Goal: Task Accomplishment & Management: Use online tool/utility

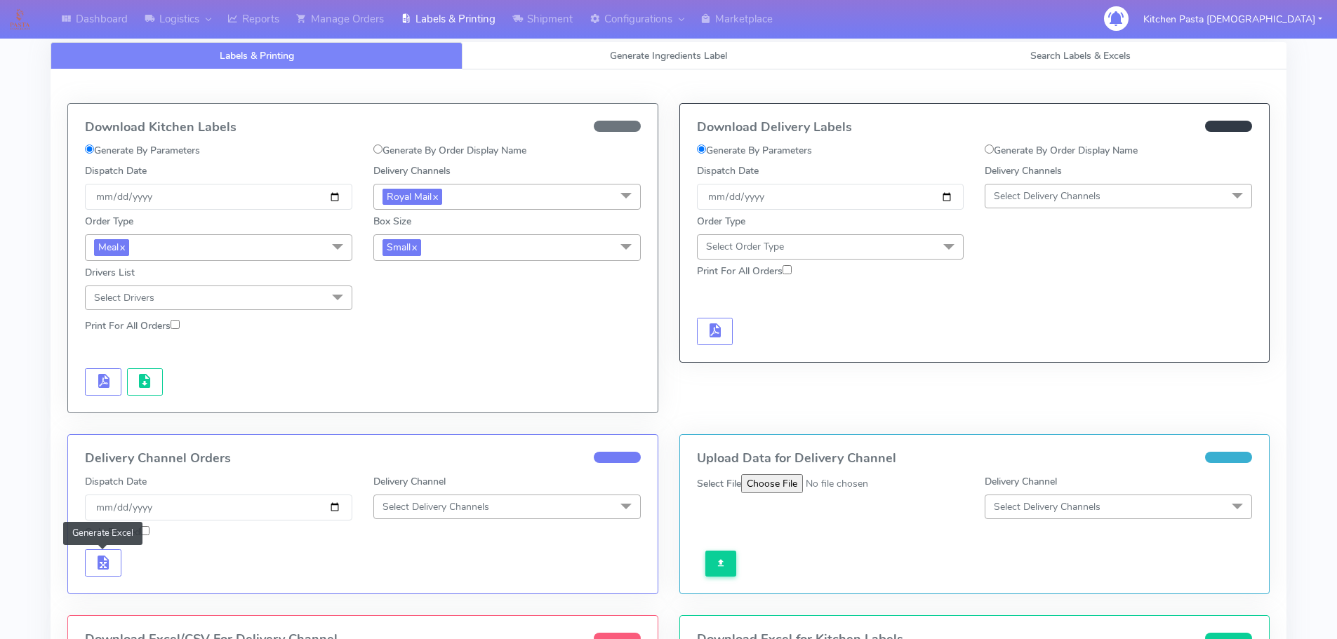
scroll to position [334, 0]
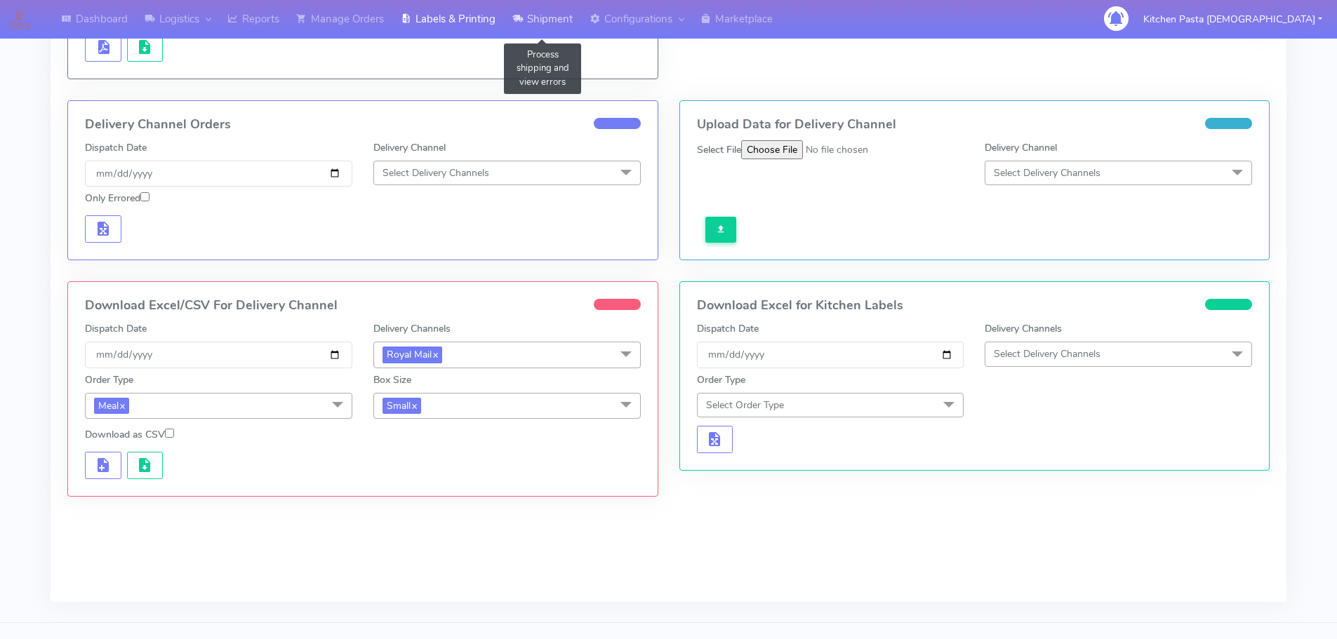
click at [535, 22] on link "Shipment" at bounding box center [542, 19] width 77 height 39
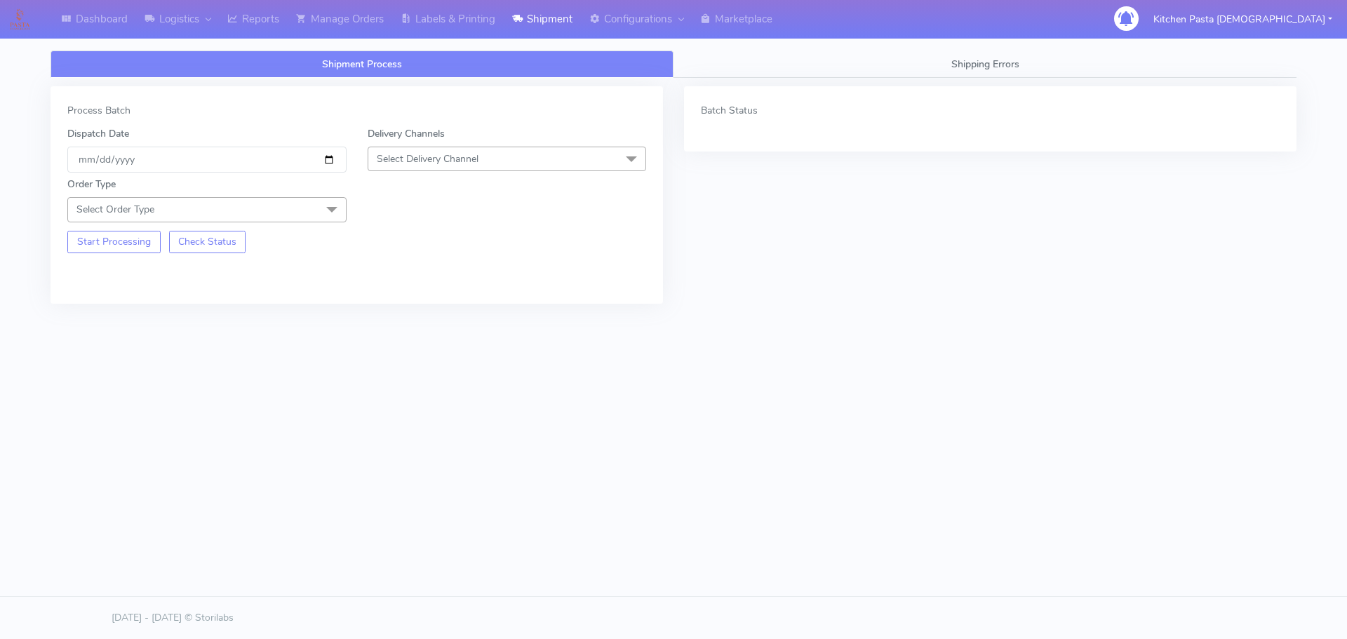
drag, startPoint x: 499, startPoint y: 154, endPoint x: 437, endPoint y: 211, distance: 83.5
click at [499, 154] on span "Select Delivery Channel" at bounding box center [507, 159] width 279 height 25
click at [406, 322] on div "Yodel" at bounding box center [507, 316] width 264 height 15
drag, startPoint x: 318, startPoint y: 199, endPoint x: 311, endPoint y: 210, distance: 12.7
click at [318, 204] on span at bounding box center [332, 210] width 28 height 27
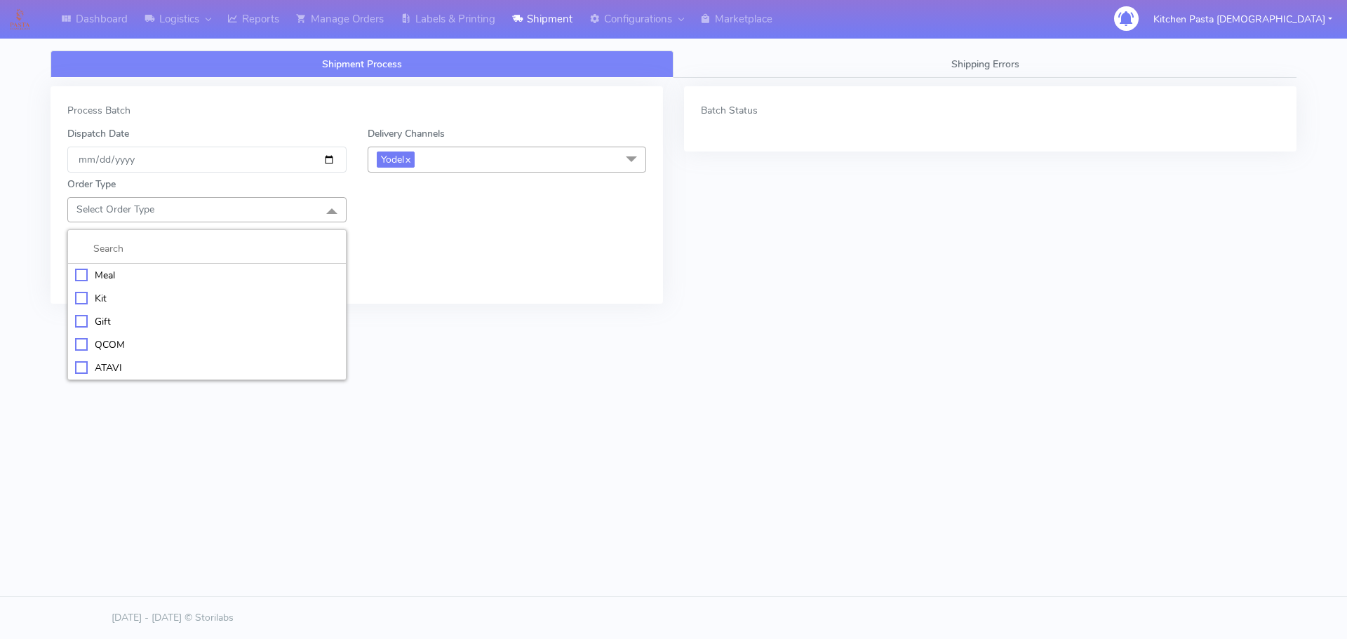
click at [154, 272] on div "Meal" at bounding box center [207, 275] width 264 height 15
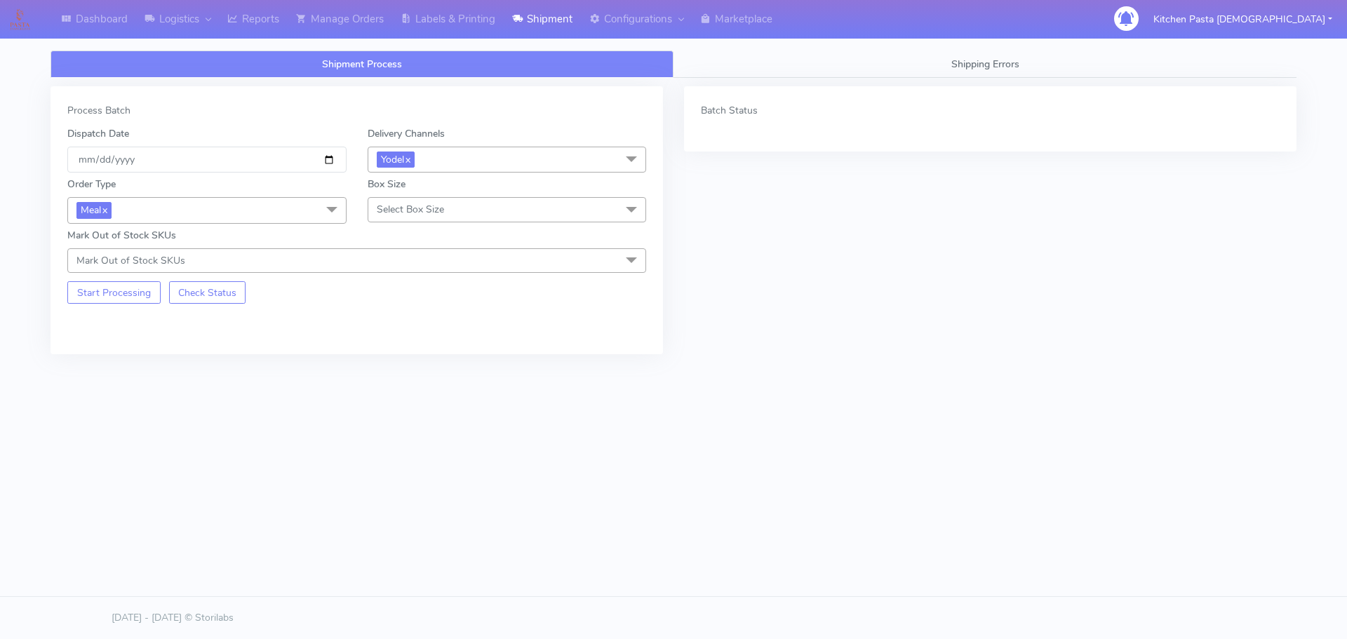
click at [397, 215] on span "Select Box Size" at bounding box center [410, 209] width 67 height 13
click at [292, 207] on span "Meal x" at bounding box center [206, 210] width 279 height 26
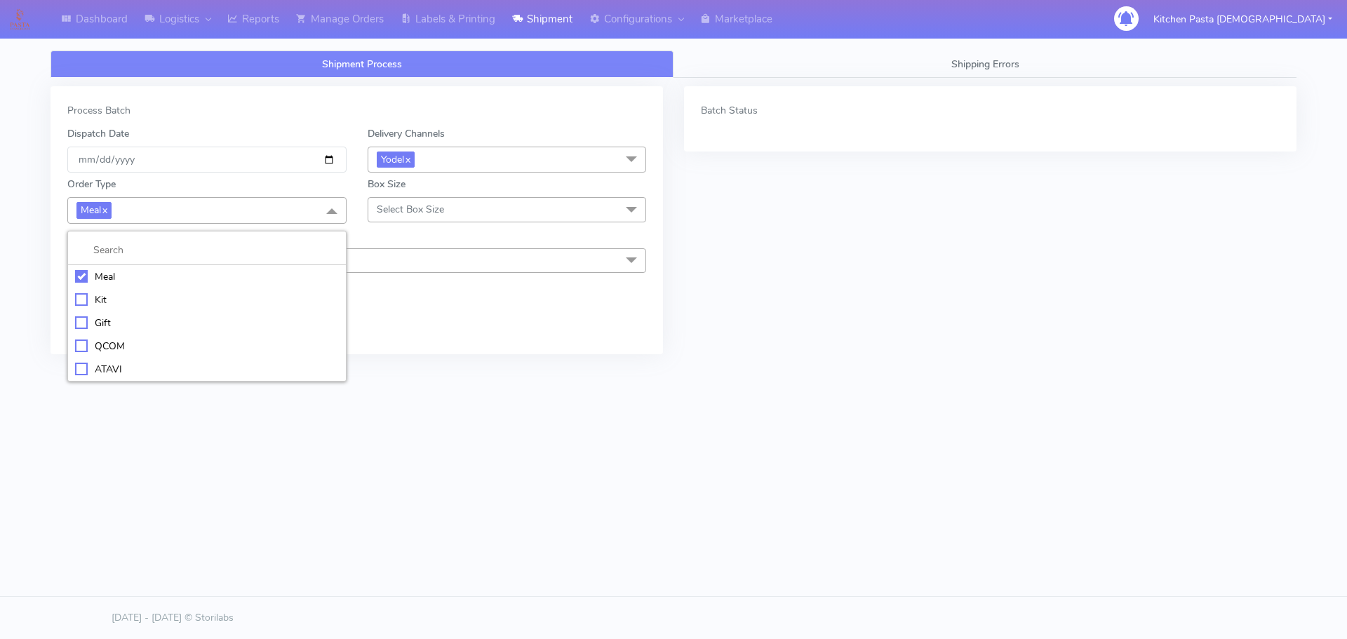
click at [121, 298] on div "Kit" at bounding box center [207, 300] width 264 height 15
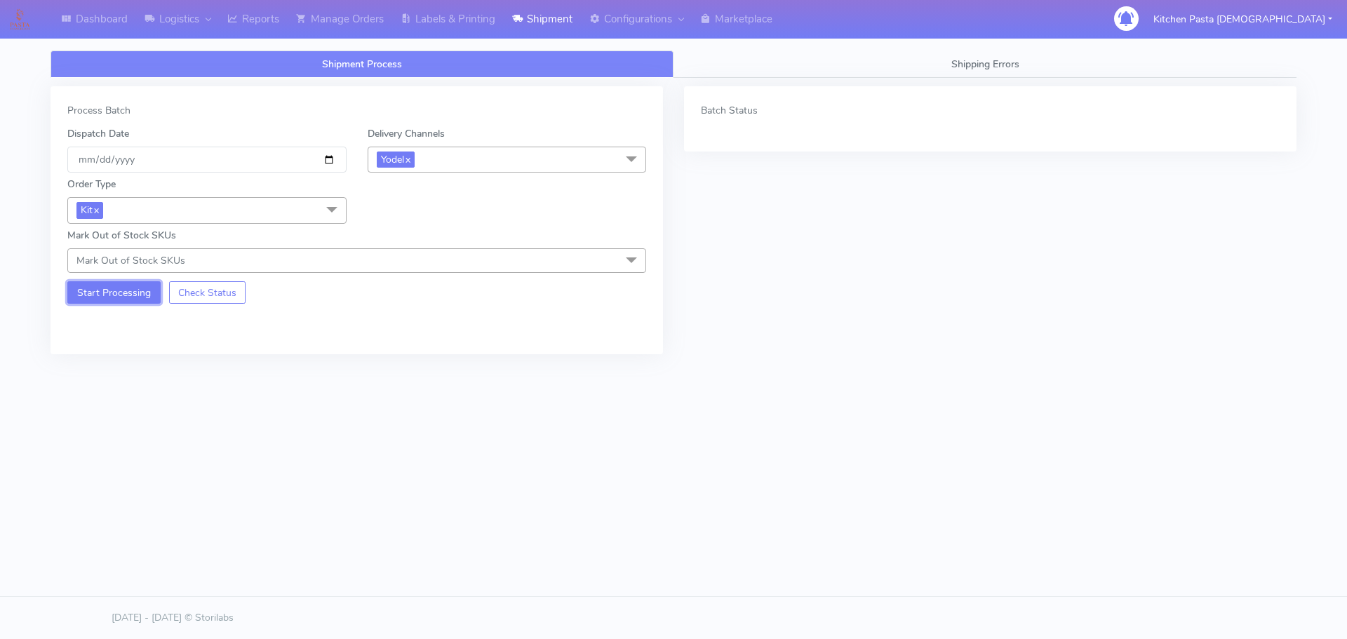
click at [109, 298] on button "Start Processing" at bounding box center [113, 292] width 93 height 22
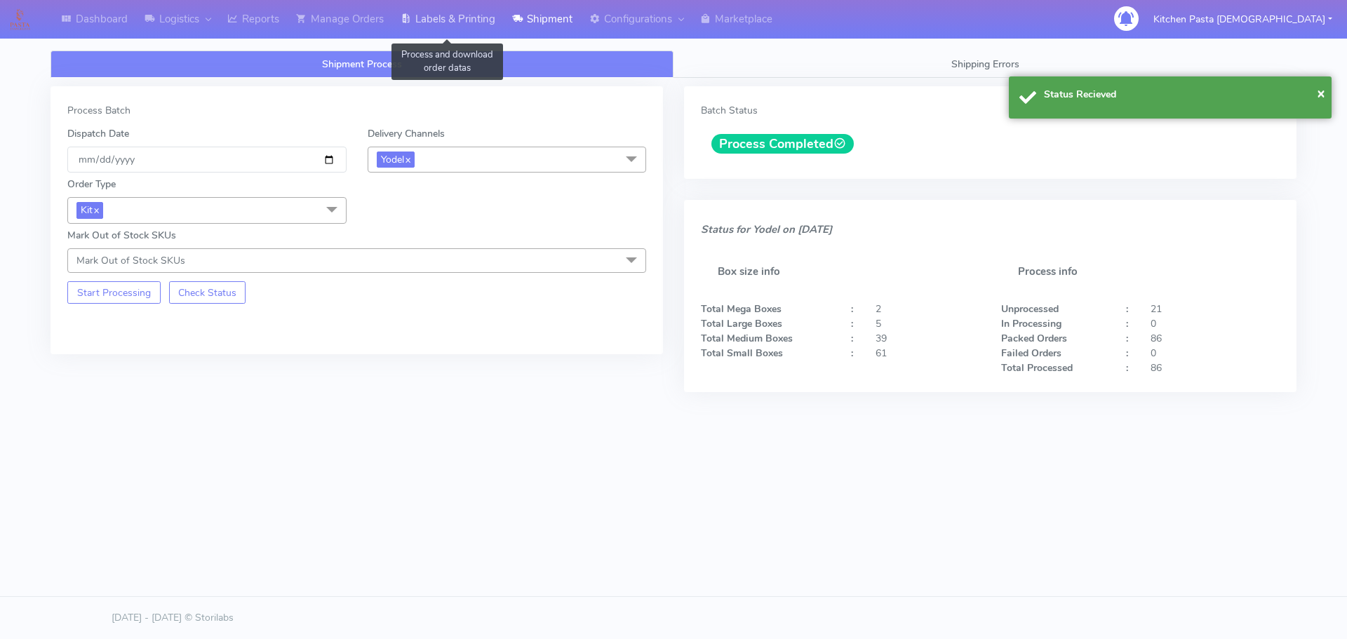
click at [427, 24] on link "Labels & Printing" at bounding box center [448, 19] width 112 height 39
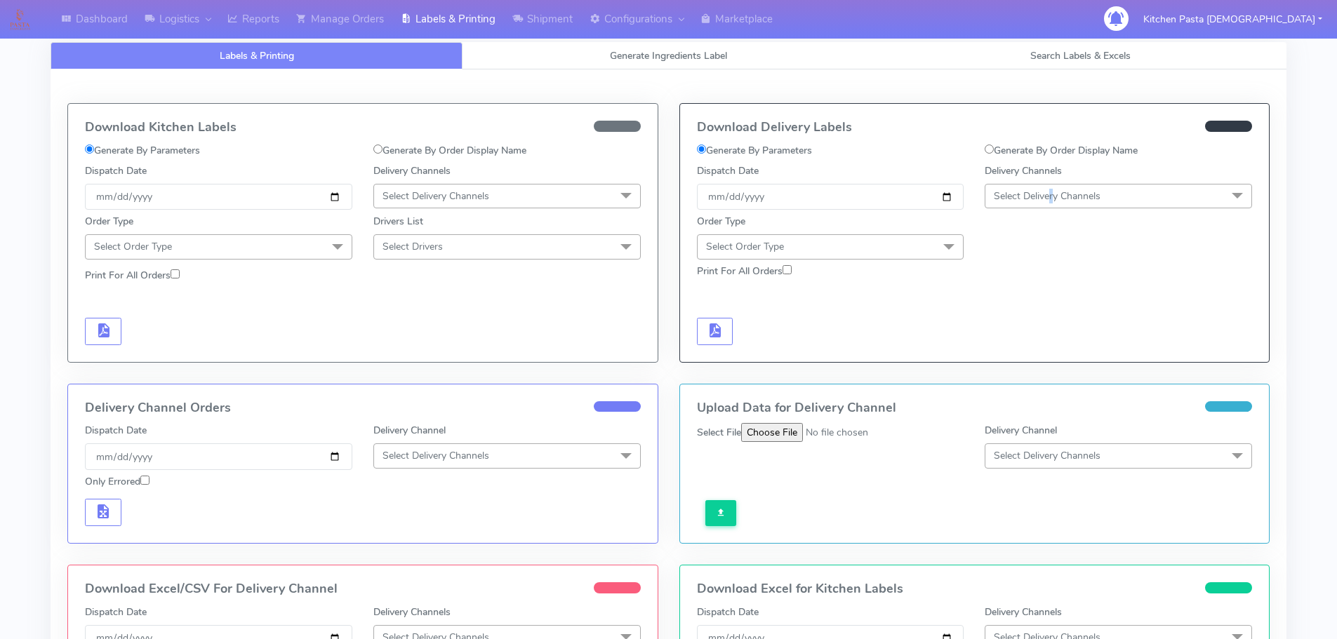
click at [1053, 190] on span "Select Delivery Channels" at bounding box center [1047, 195] width 107 height 13
click at [999, 354] on div "Yodel" at bounding box center [1118, 354] width 252 height 15
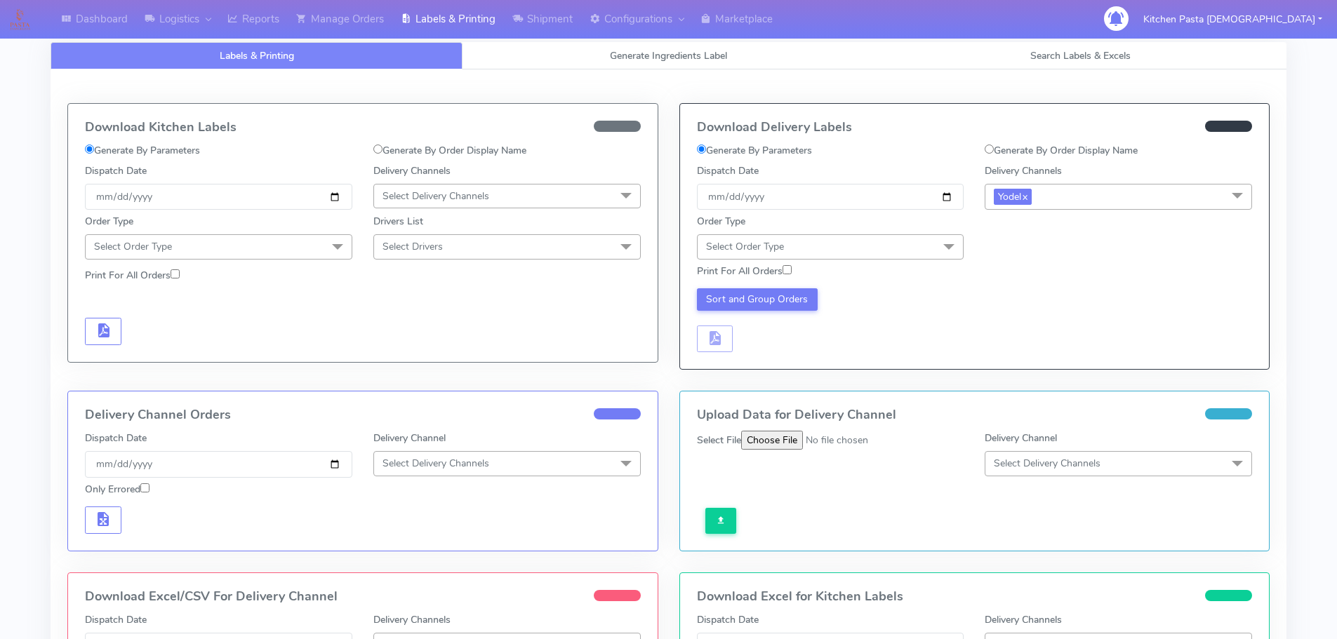
click at [930, 241] on span "Select Order Type" at bounding box center [830, 246] width 267 height 25
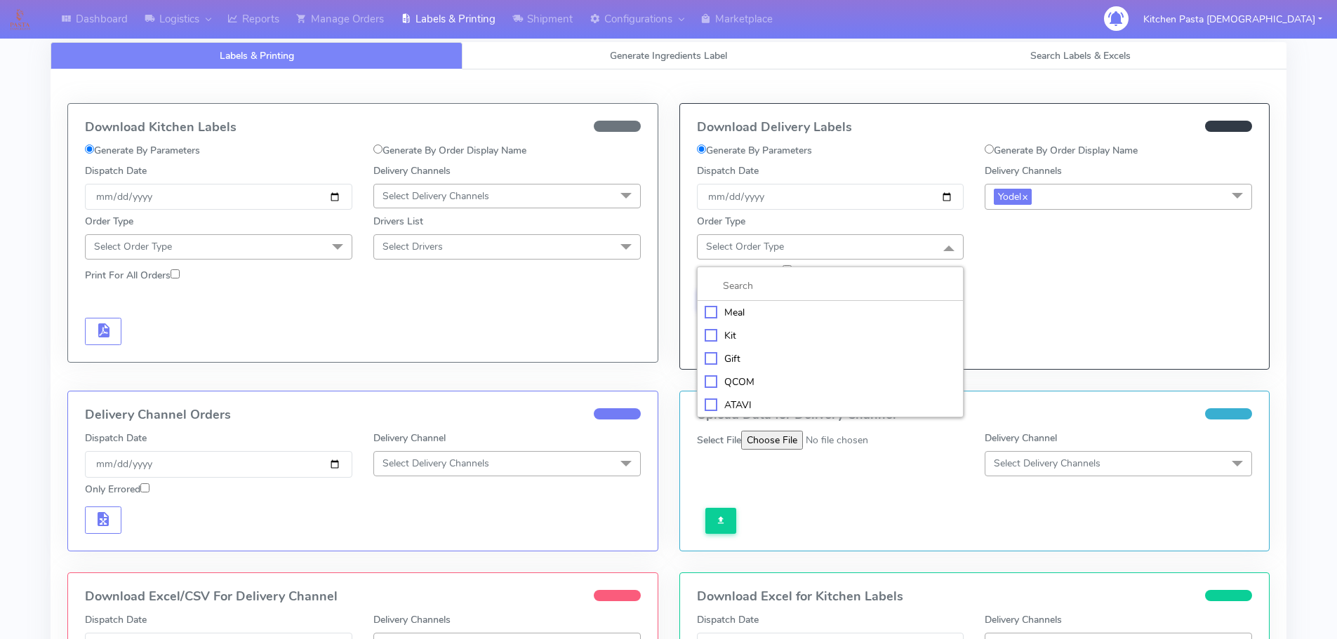
click at [727, 329] on div "Kit" at bounding box center [831, 335] width 252 height 15
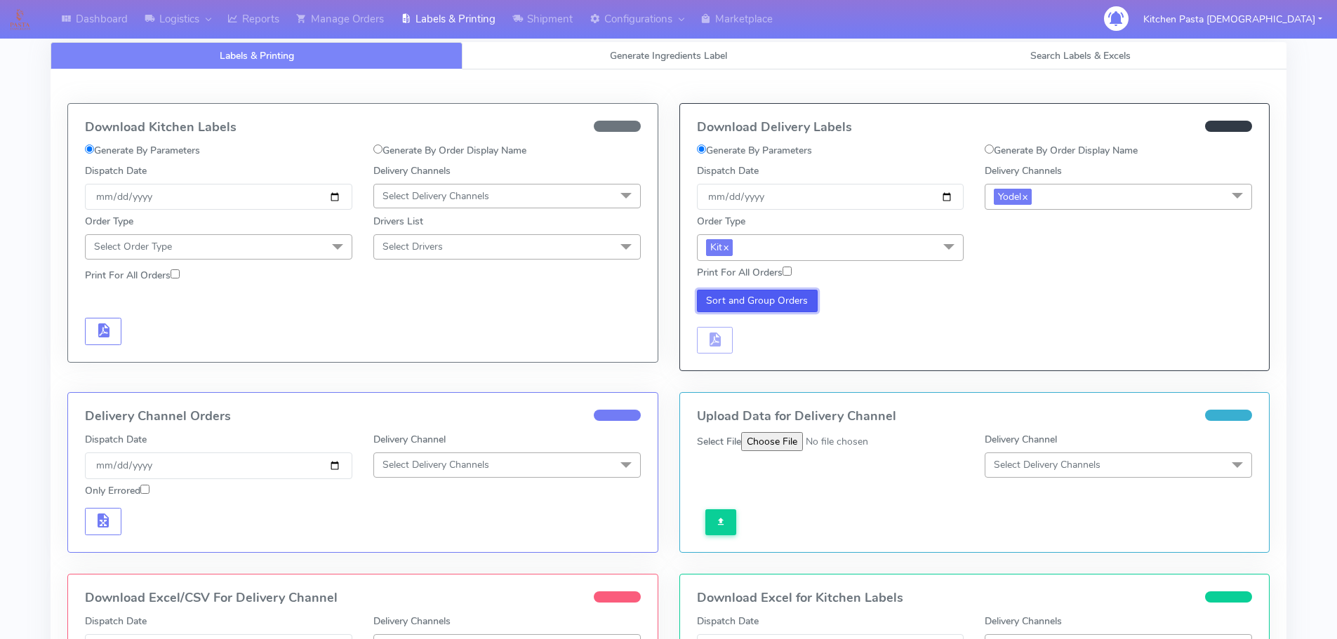
drag, startPoint x: 752, startPoint y: 292, endPoint x: 739, endPoint y: 328, distance: 38.0
click at [752, 292] on button "Sort and Group Orders" at bounding box center [757, 301] width 121 height 22
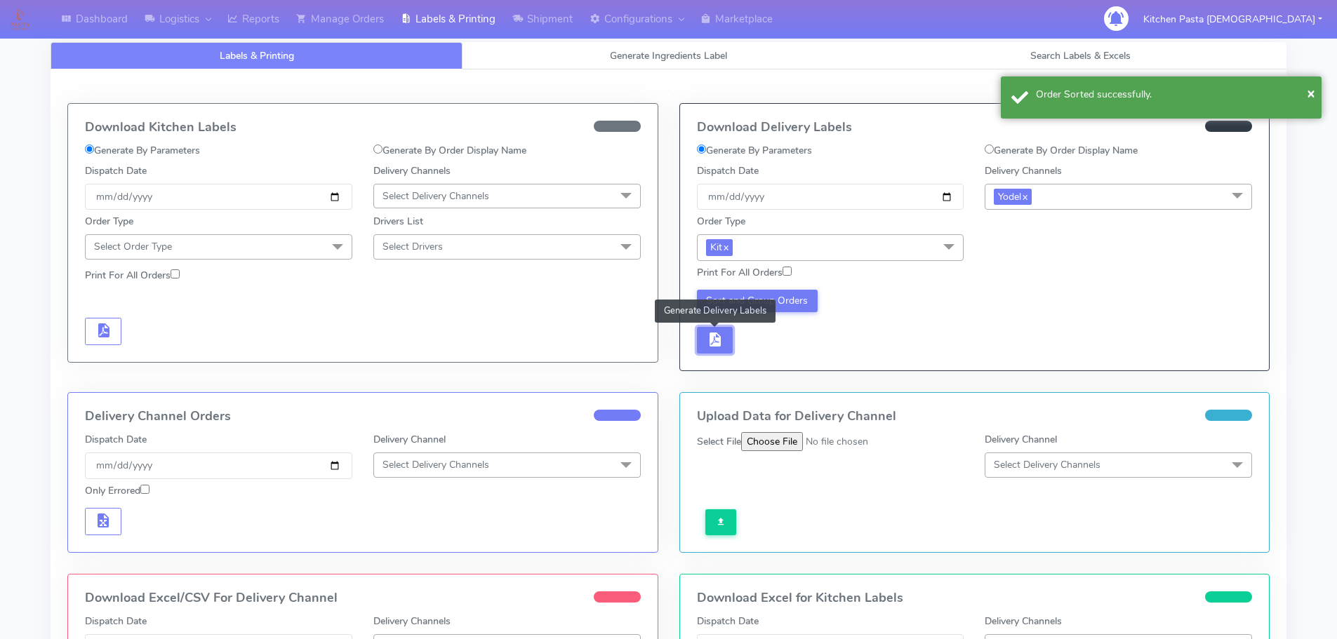
click at [706, 352] on button "button" at bounding box center [715, 340] width 36 height 27
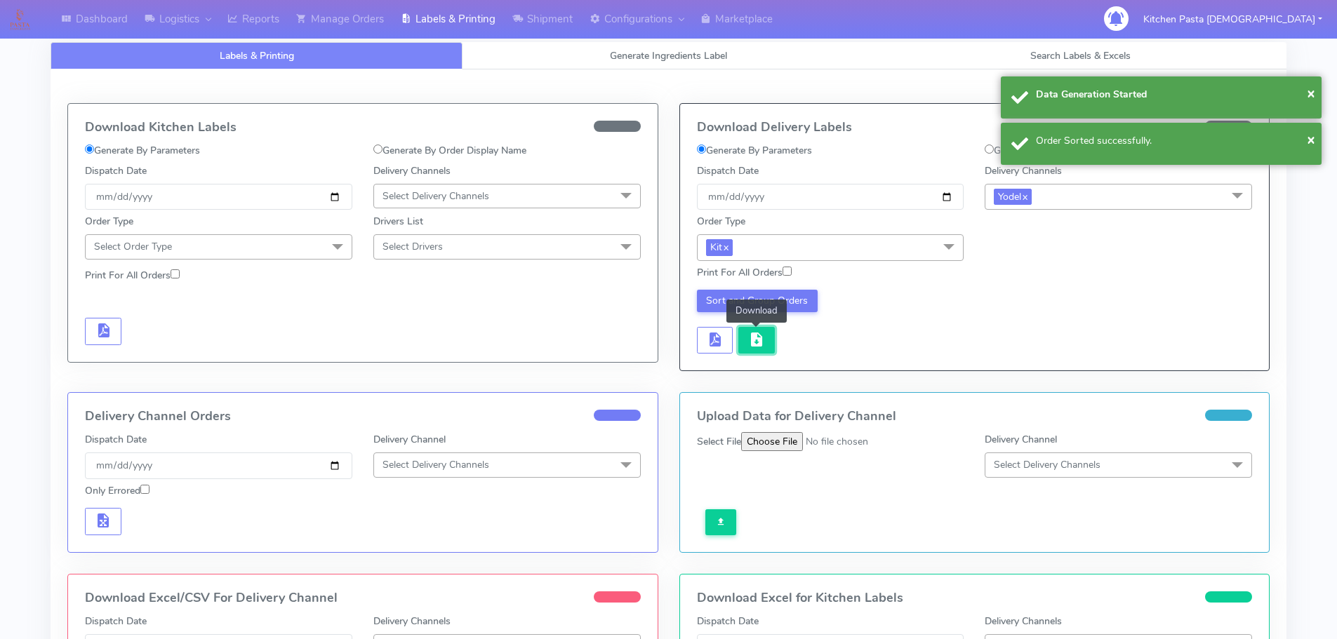
click at [751, 344] on span "button" at bounding box center [756, 342] width 17 height 13
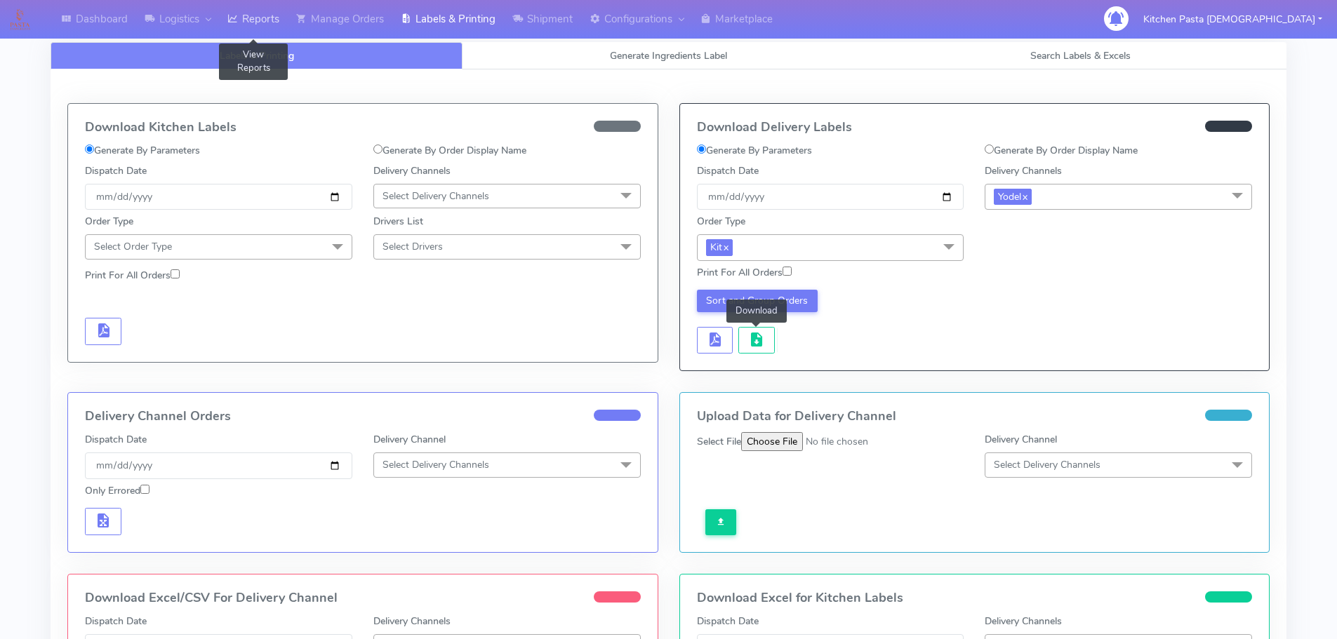
click at [257, 31] on link "Reports" at bounding box center [253, 19] width 69 height 39
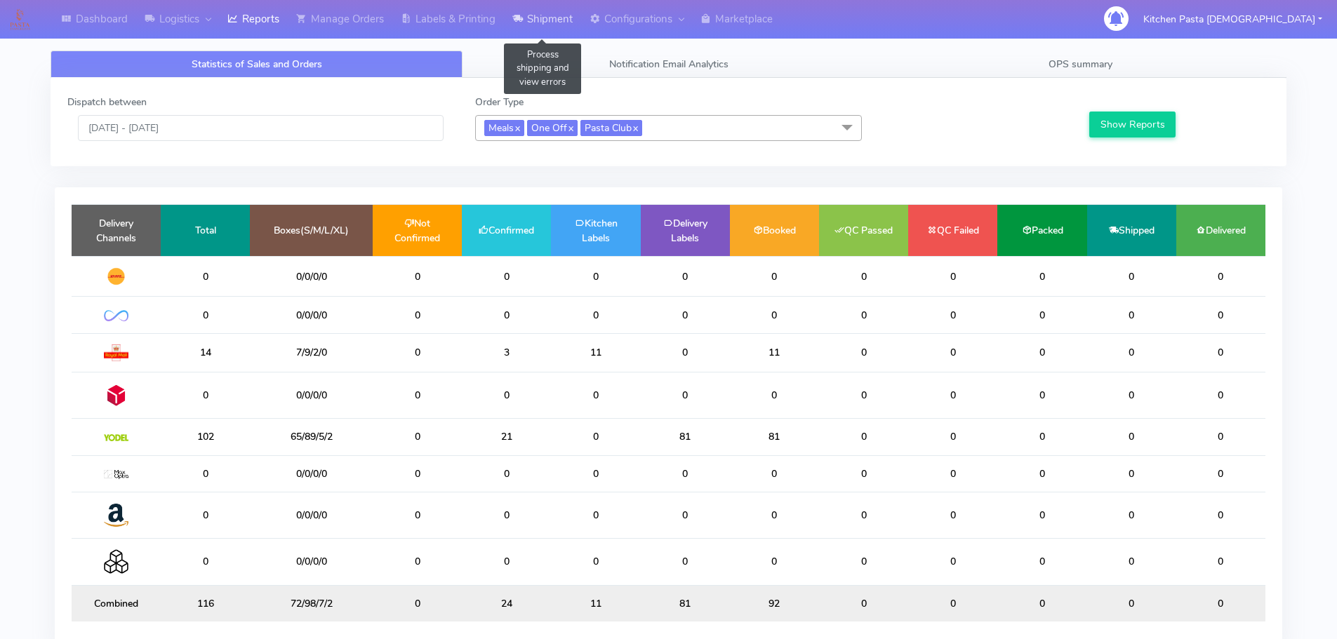
click at [546, 34] on link "Shipment" at bounding box center [542, 19] width 77 height 39
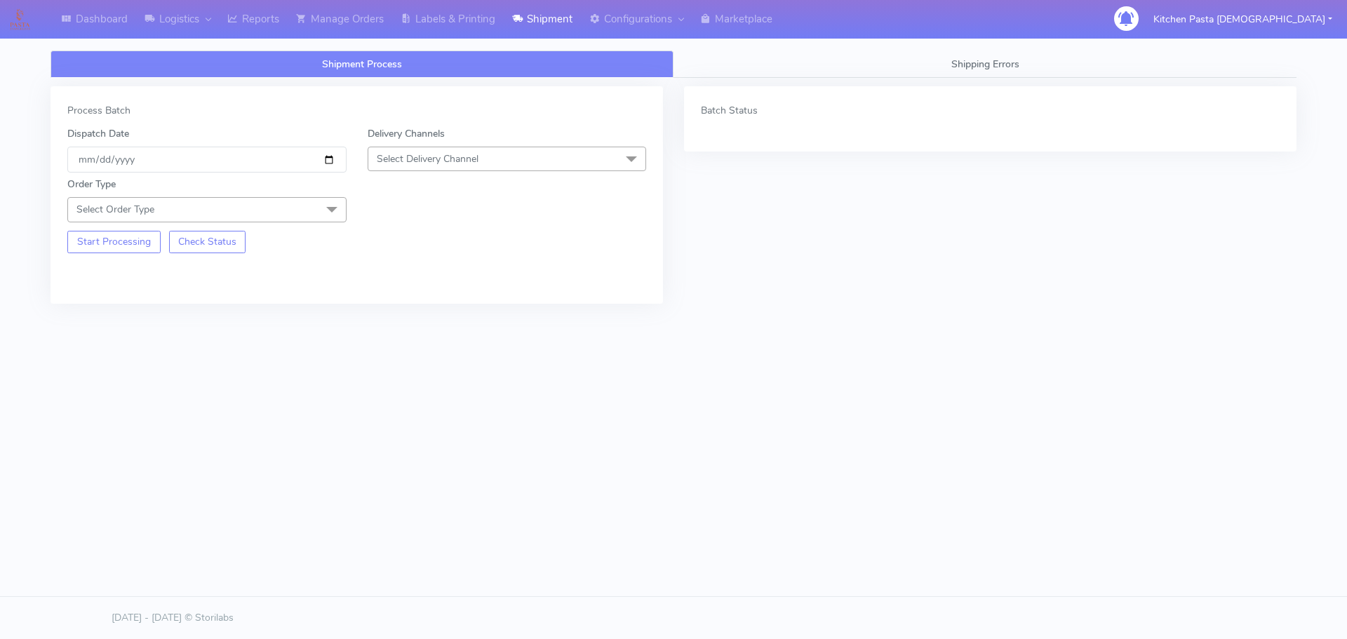
click at [478, 154] on span "Select Delivery Channel" at bounding box center [428, 158] width 102 height 13
click at [412, 322] on div "Yodel" at bounding box center [507, 316] width 264 height 15
drag, startPoint x: 318, startPoint y: 211, endPoint x: 264, endPoint y: 242, distance: 62.6
click at [319, 212] on span at bounding box center [332, 210] width 28 height 27
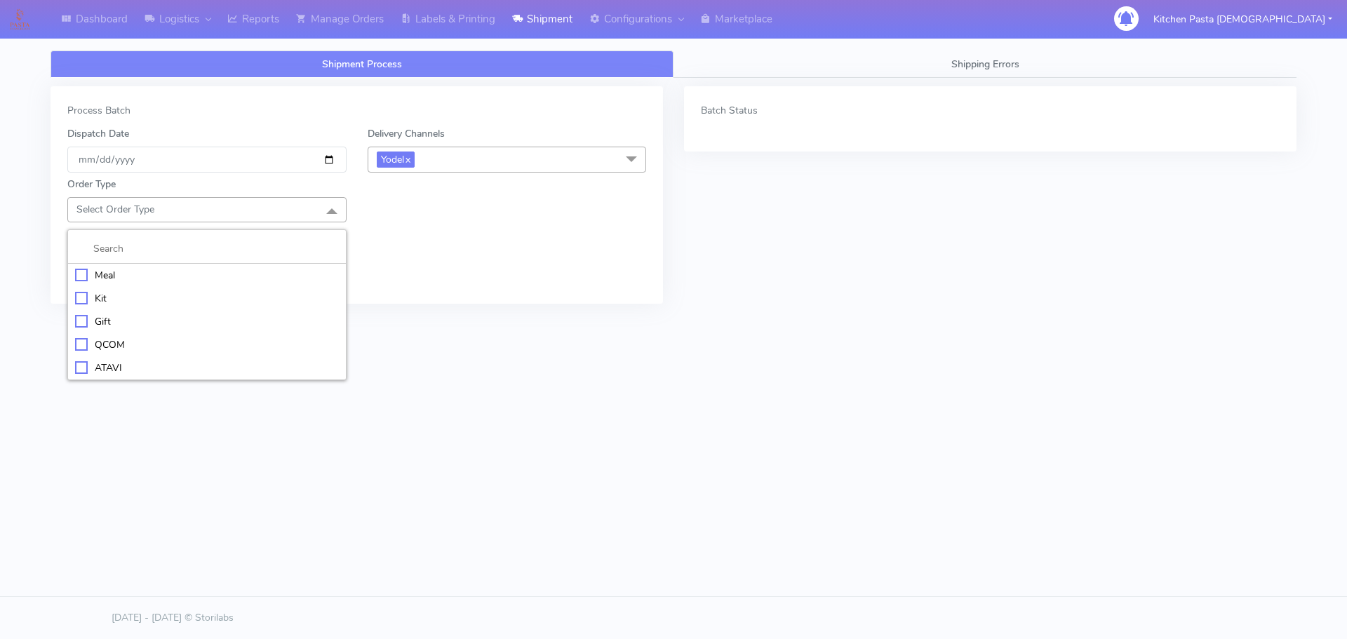
click at [190, 277] on div "Meal" at bounding box center [207, 275] width 264 height 15
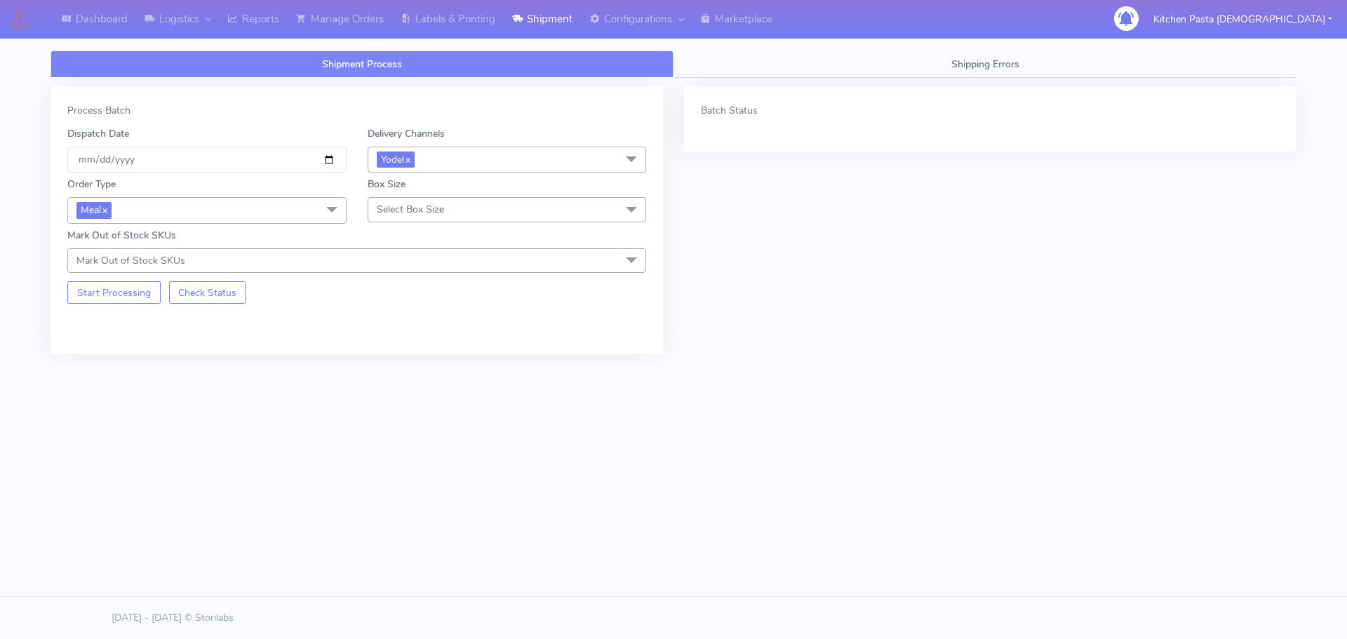
click at [469, 209] on span "Select Box Size" at bounding box center [507, 209] width 279 height 25
click at [420, 325] on div "Medium" at bounding box center [507, 321] width 264 height 15
click at [132, 292] on button "Start Processing" at bounding box center [113, 292] width 93 height 22
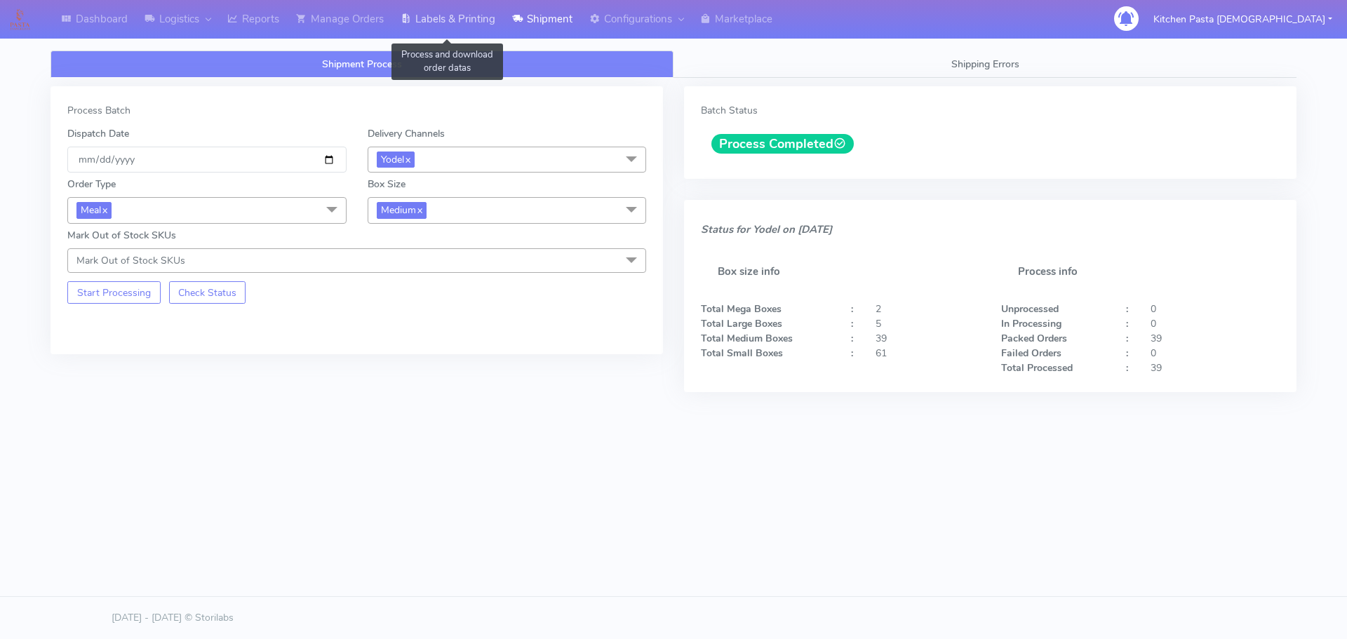
click at [441, 34] on link "Labels & Printing" at bounding box center [448, 19] width 112 height 39
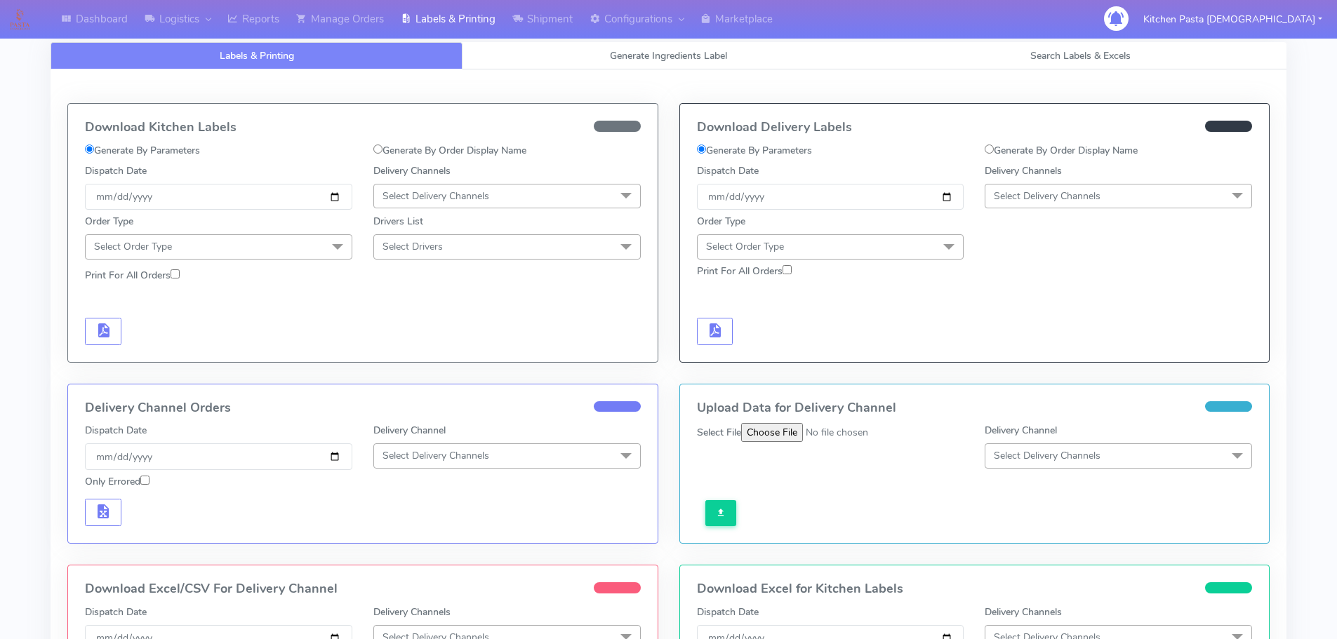
click at [1138, 189] on span "Select Delivery Channels" at bounding box center [1118, 196] width 267 height 25
click at [1032, 350] on div "Yodel" at bounding box center [1118, 354] width 252 height 15
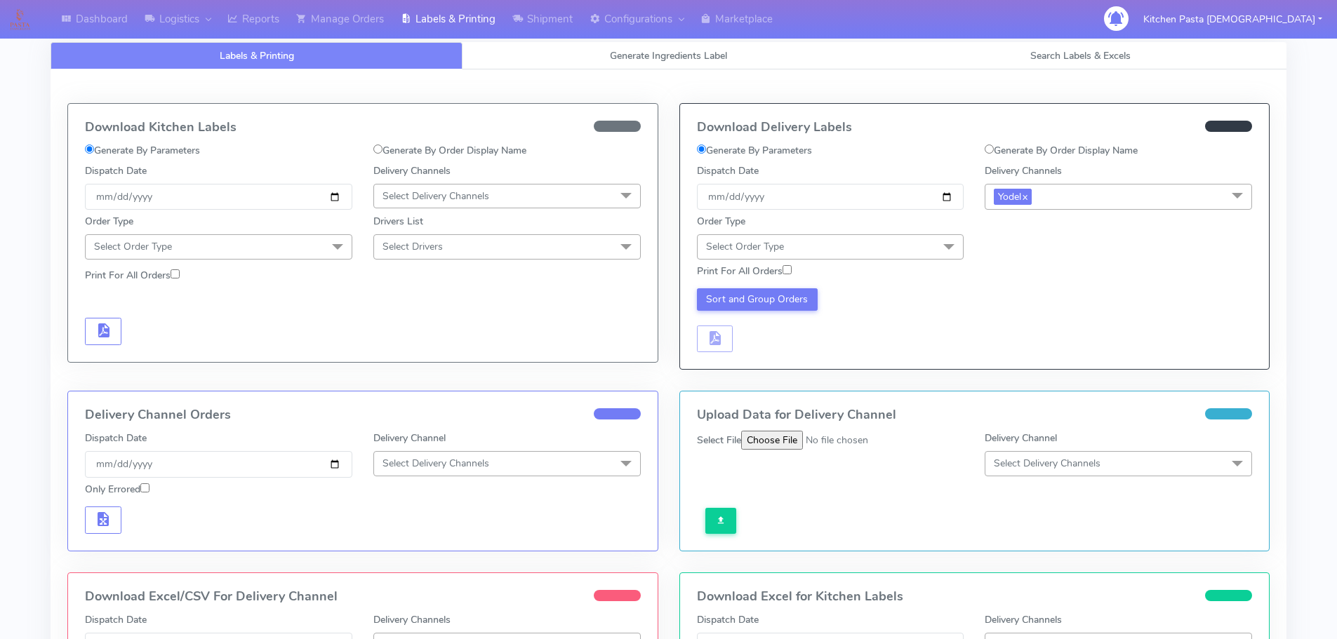
click at [917, 249] on span "Select Order Type" at bounding box center [830, 246] width 267 height 25
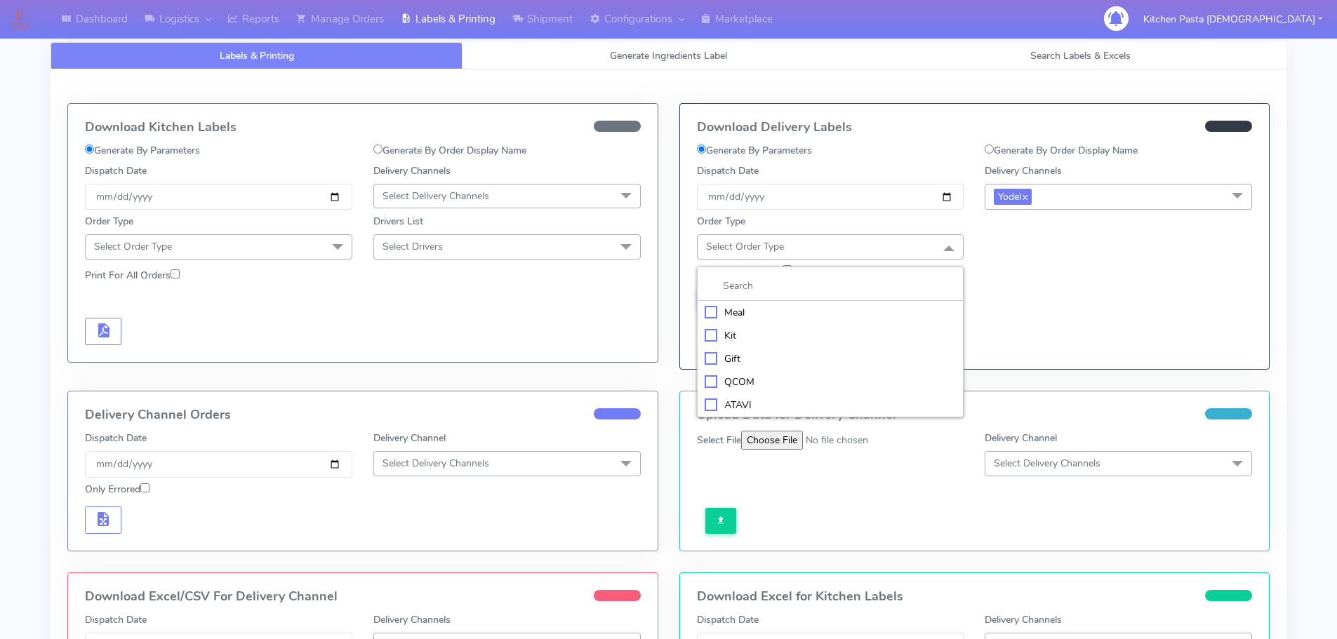
drag, startPoint x: 808, startPoint y: 305, endPoint x: 905, endPoint y: 295, distance: 97.3
click at [811, 305] on div "Meal" at bounding box center [831, 312] width 252 height 15
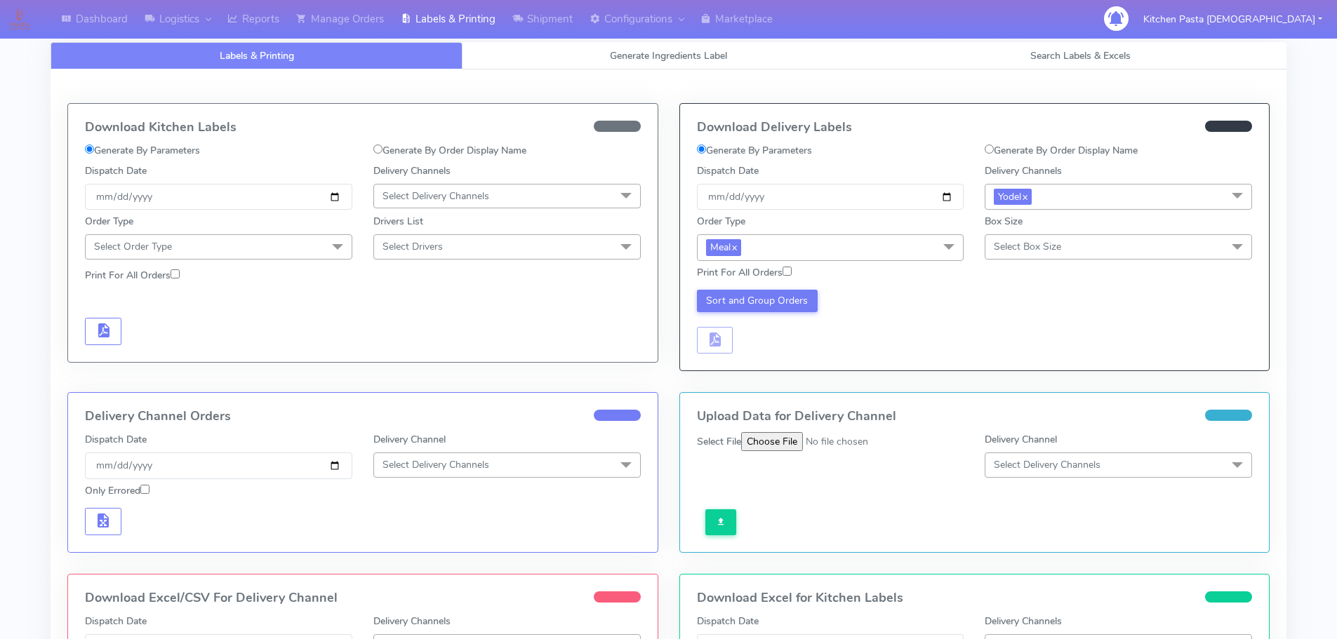
click at [1046, 245] on span "Select Box Size" at bounding box center [1027, 246] width 67 height 13
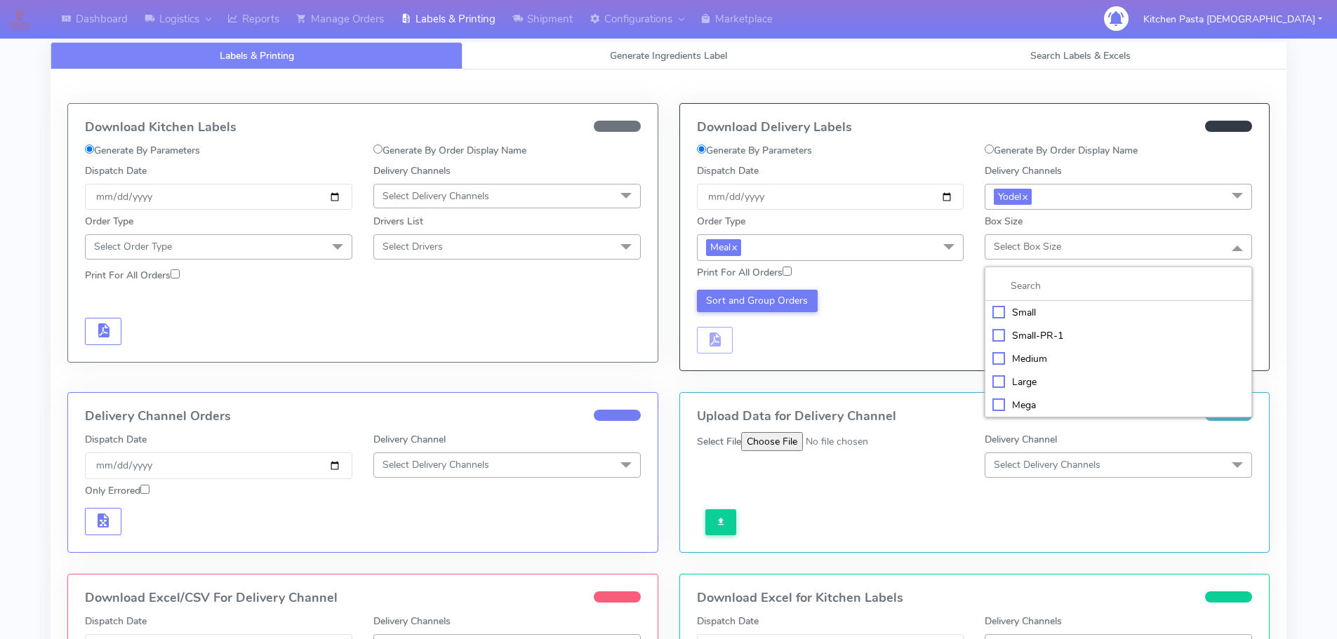
click at [1043, 362] on div "Medium" at bounding box center [1118, 359] width 252 height 15
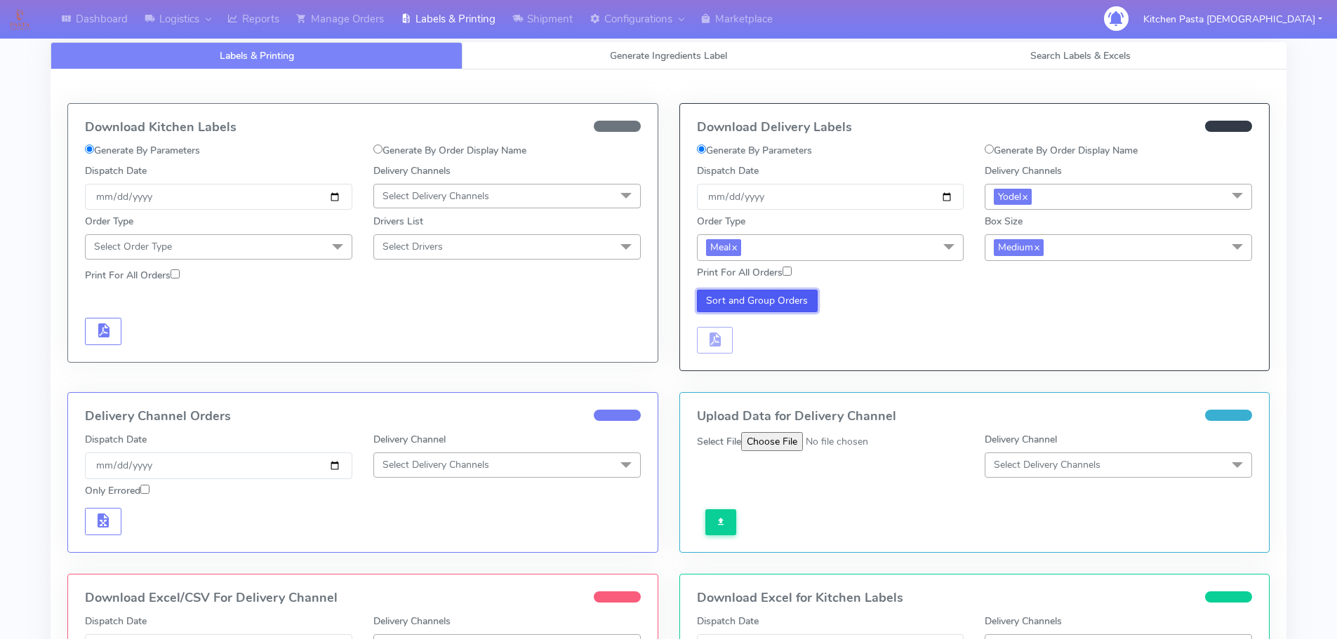
click at [707, 305] on button "Sort and Group Orders" at bounding box center [757, 301] width 121 height 22
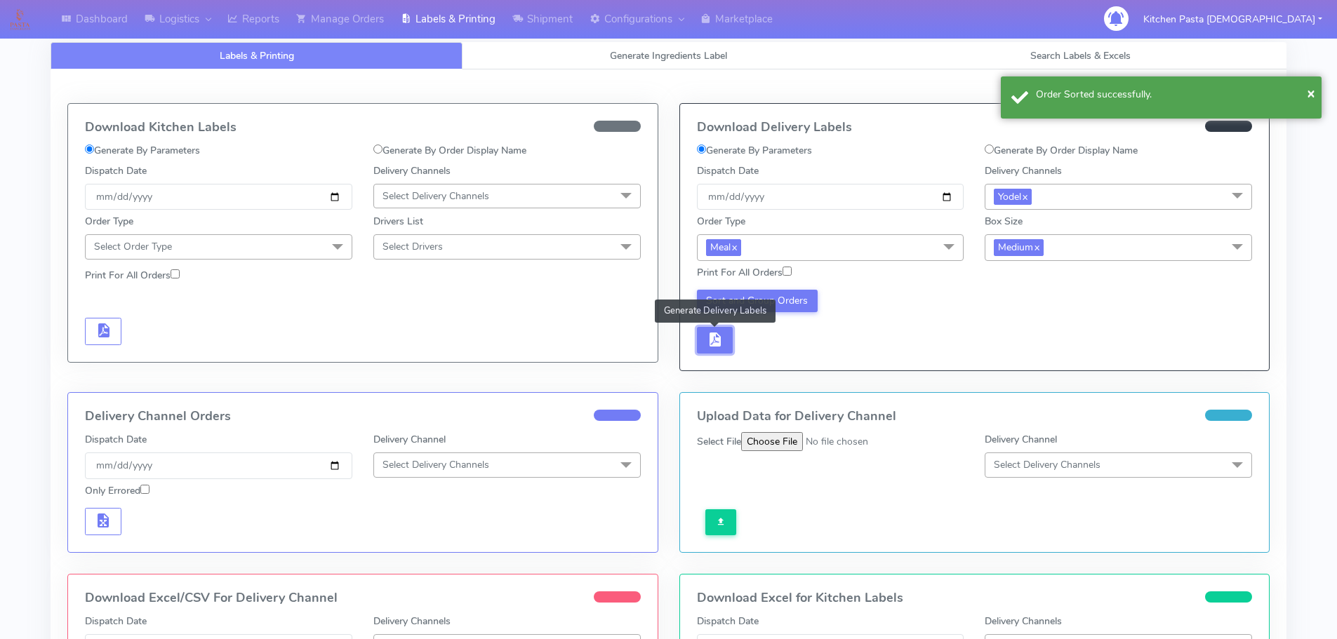
click at [718, 336] on span "button" at bounding box center [714, 342] width 17 height 13
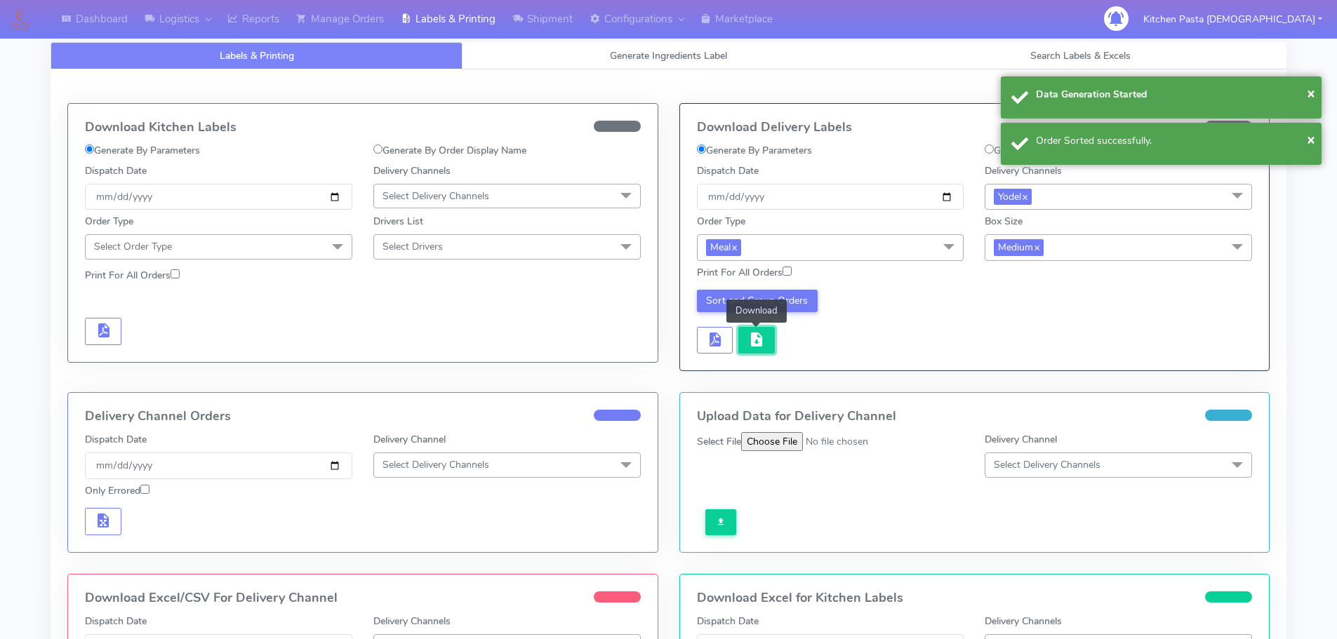
click at [759, 340] on span "button" at bounding box center [756, 342] width 17 height 13
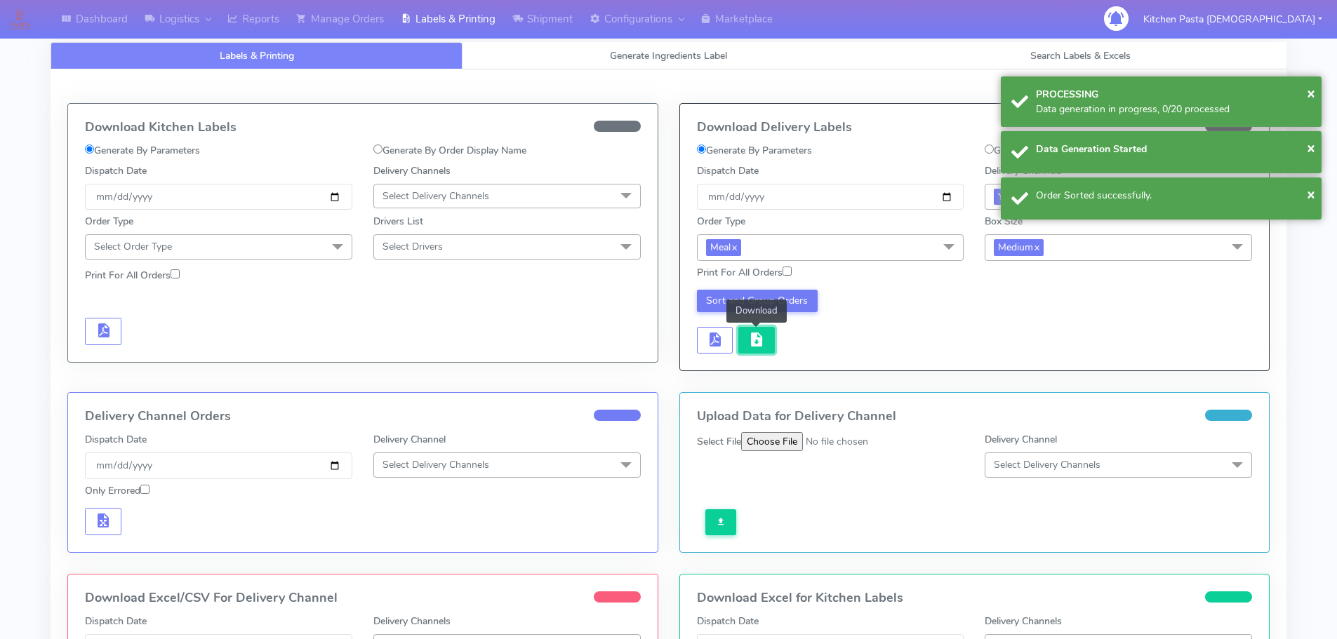
click at [759, 340] on span "button" at bounding box center [756, 342] width 17 height 13
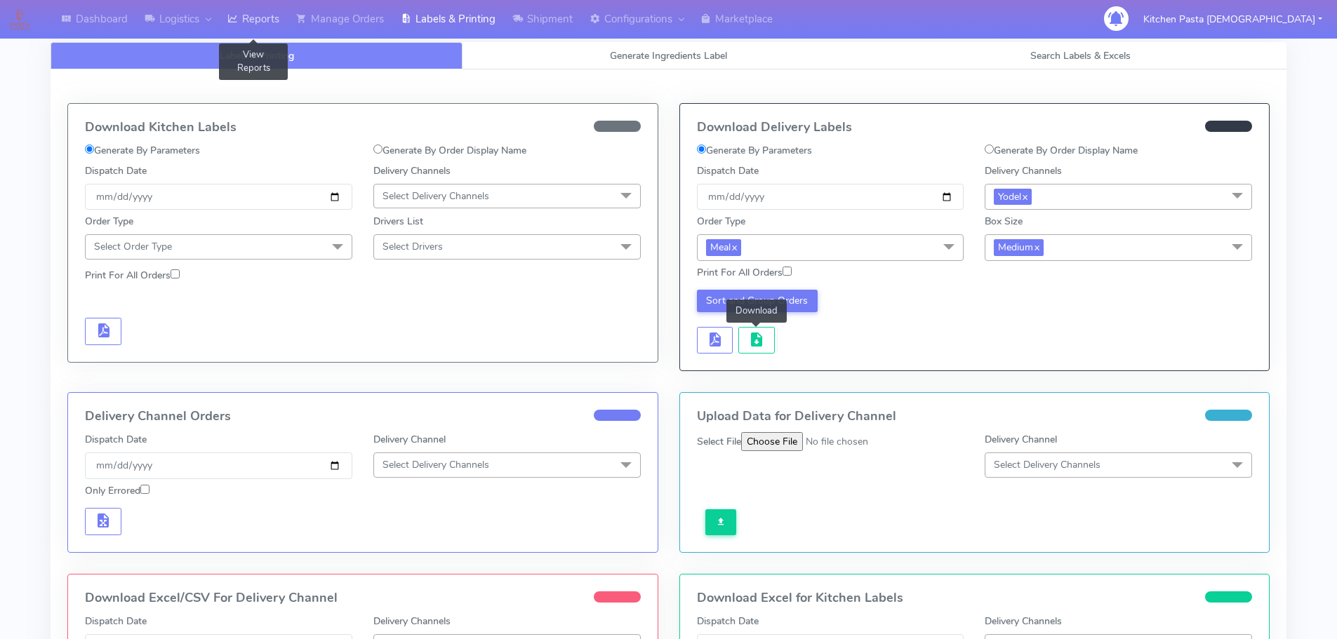
click at [273, 16] on link "Reports" at bounding box center [253, 19] width 69 height 39
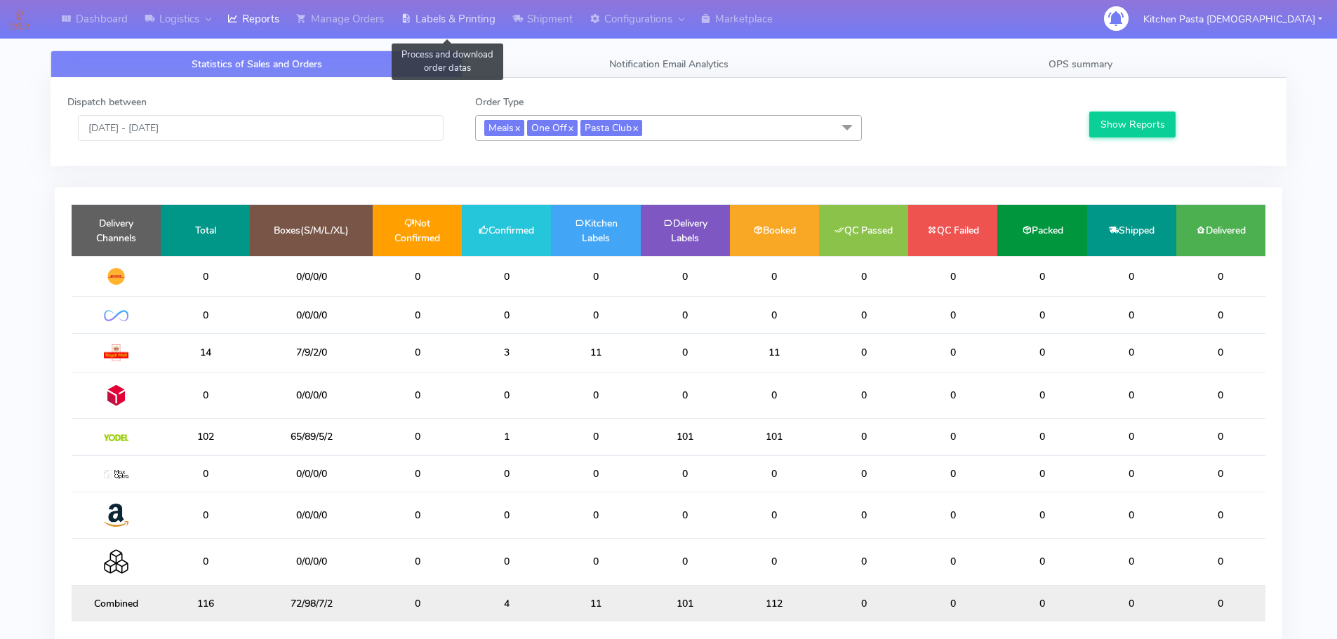
click at [503, 29] on link "Labels & Printing" at bounding box center [448, 19] width 112 height 39
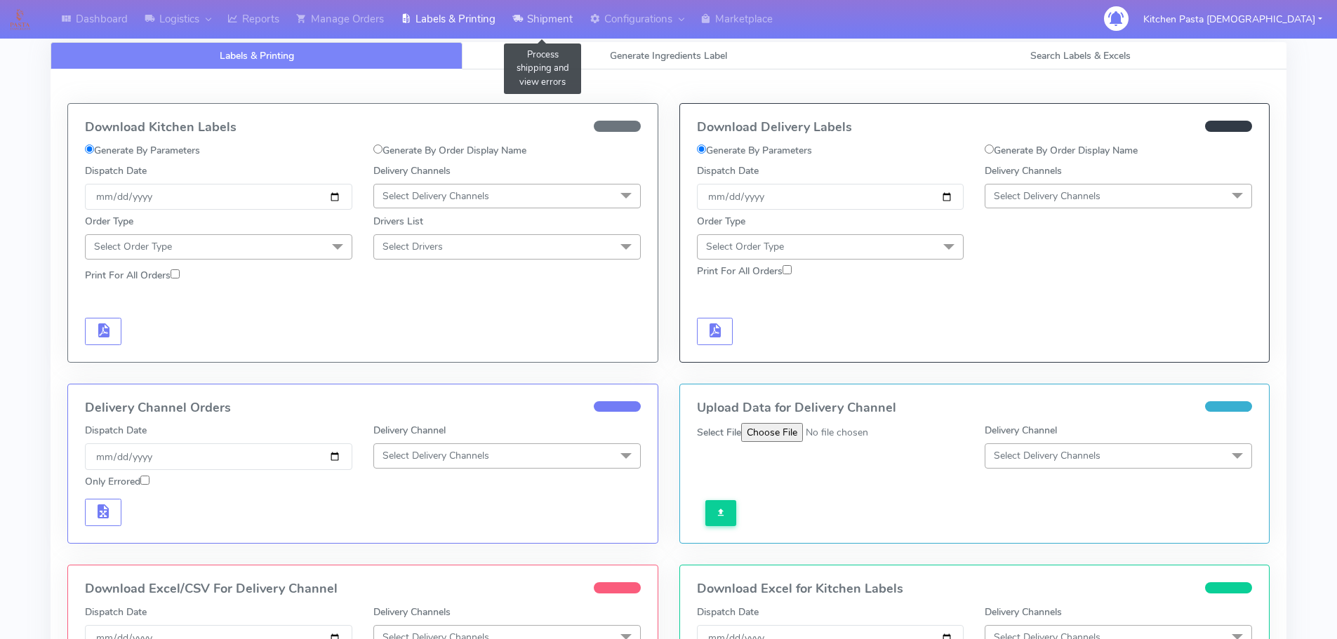
click at [531, 27] on link "Shipment" at bounding box center [542, 19] width 77 height 39
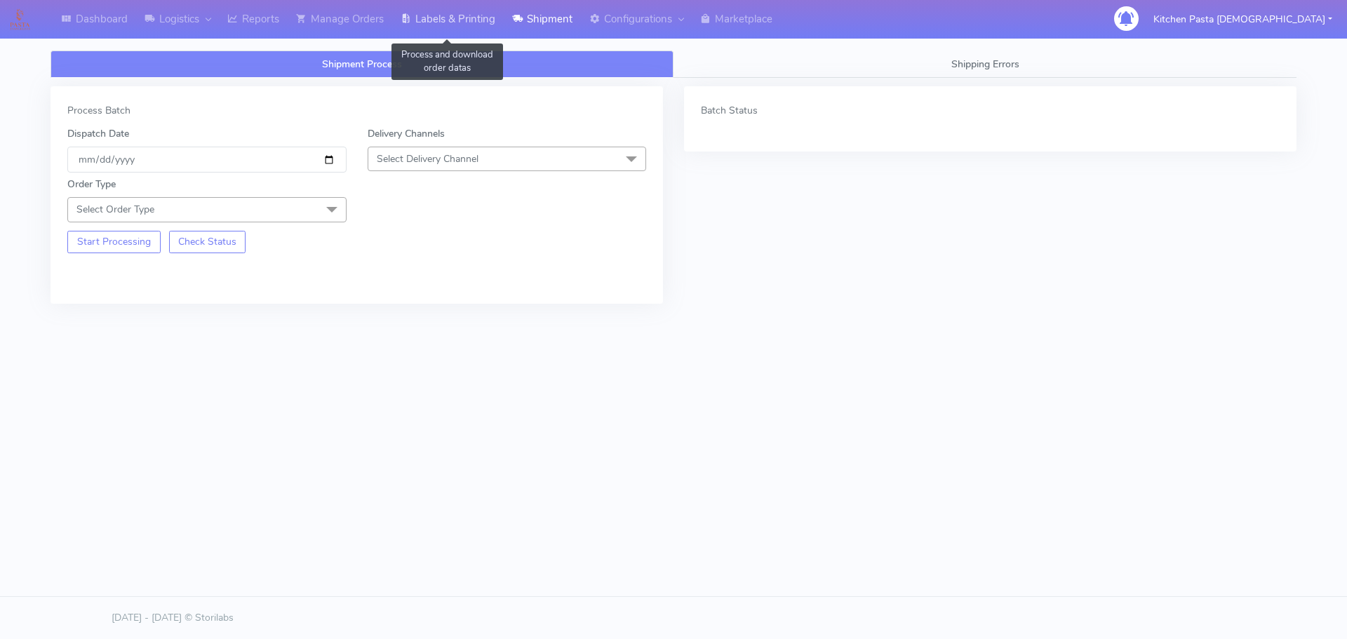
click at [444, 27] on link "Labels & Printing" at bounding box center [448, 19] width 112 height 39
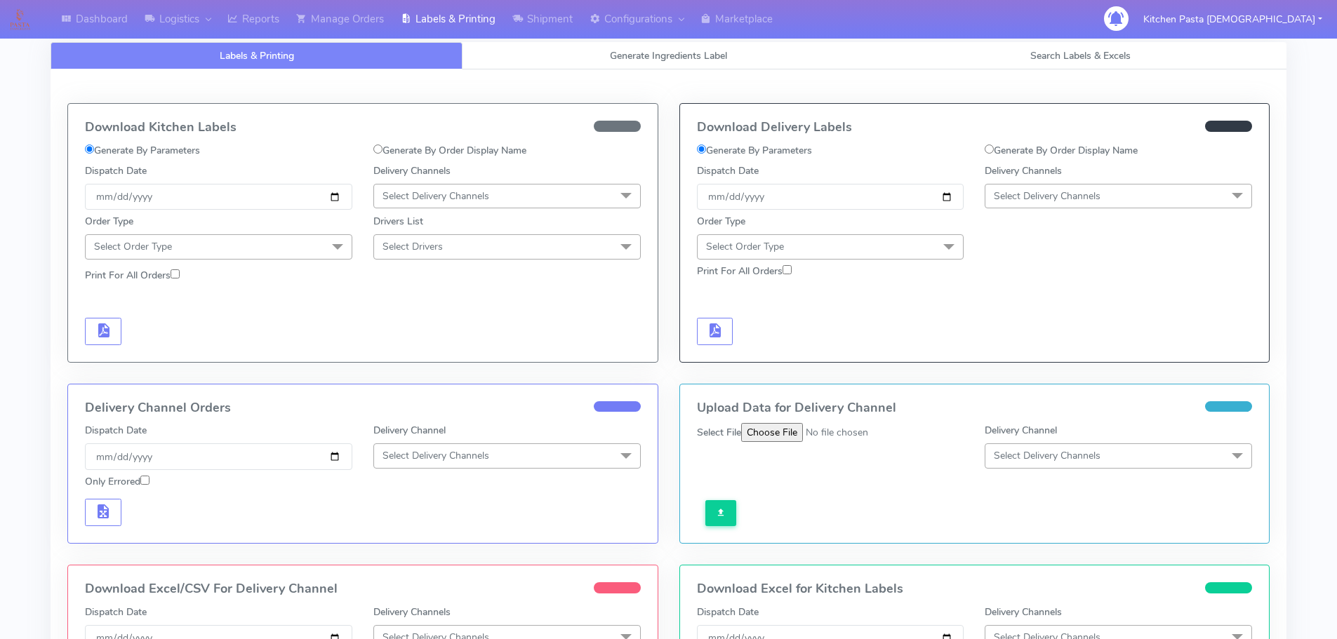
click at [406, 188] on span "Select Delivery Channels" at bounding box center [506, 196] width 267 height 25
click at [425, 313] on div "Royal Mail" at bounding box center [507, 307] width 252 height 15
click at [310, 253] on span "Select Order Type" at bounding box center [218, 246] width 267 height 25
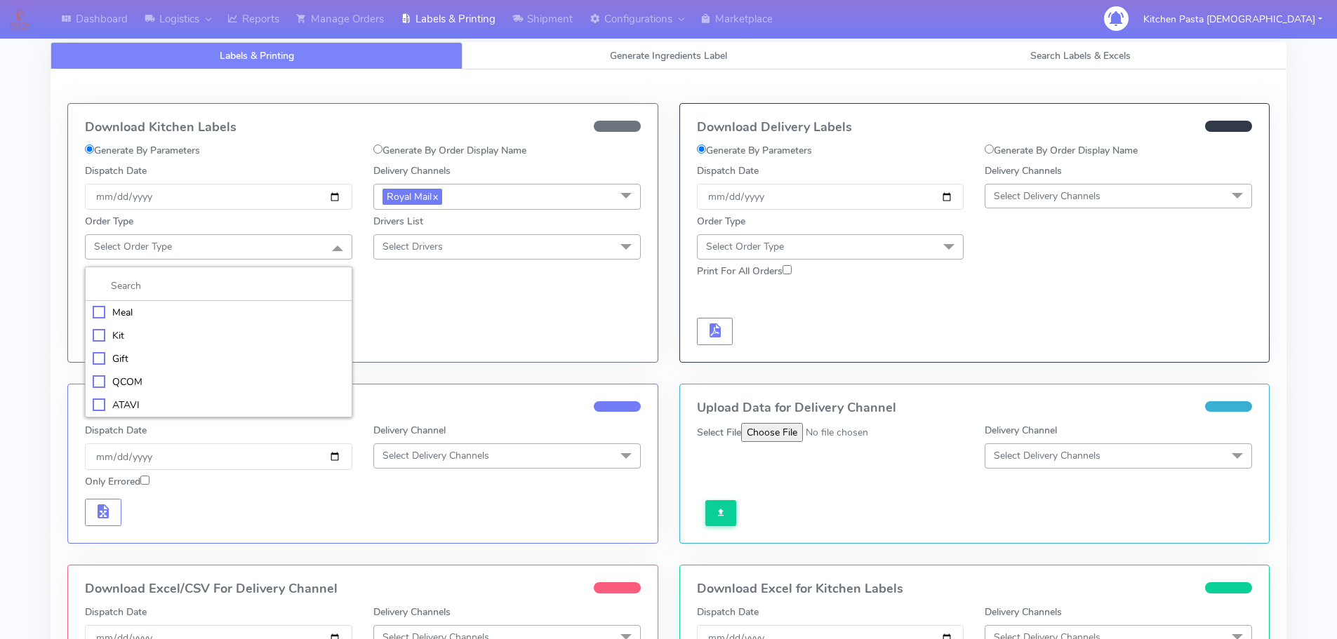
click at [218, 314] on div "Meal" at bounding box center [219, 312] width 252 height 15
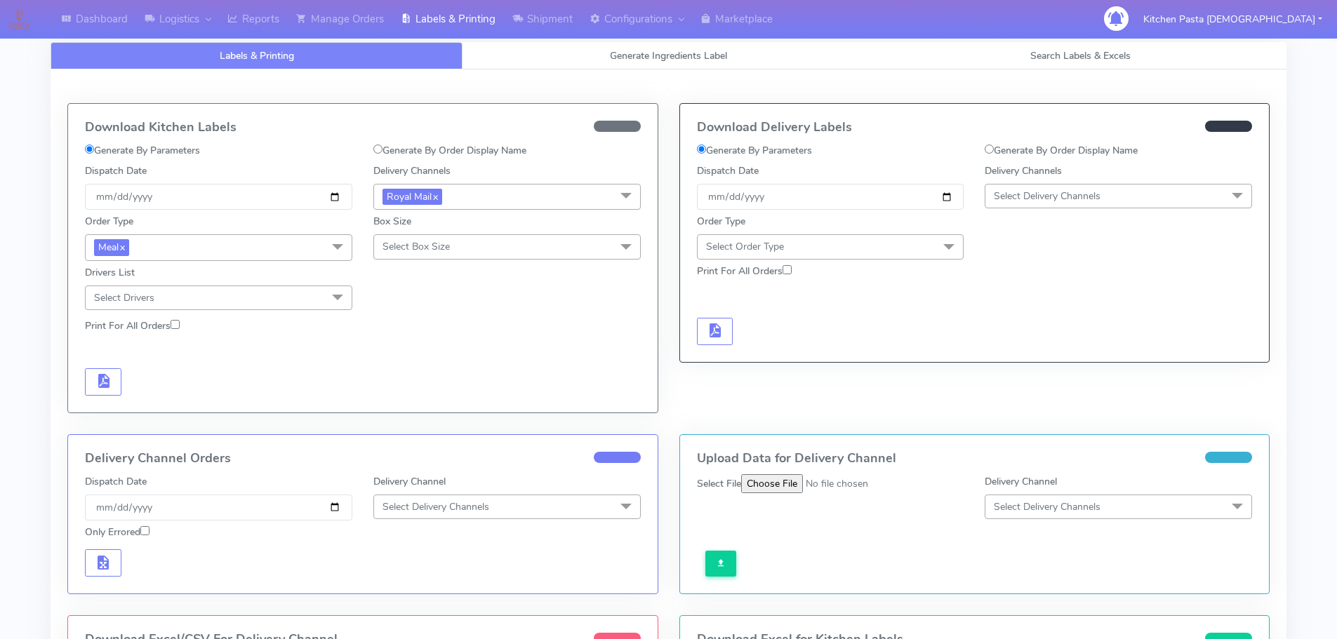
click at [429, 239] on span "Select Box Size" at bounding box center [506, 246] width 267 height 25
click at [420, 366] on li "Medium" at bounding box center [507, 358] width 266 height 23
click at [119, 385] on button "button" at bounding box center [103, 381] width 36 height 27
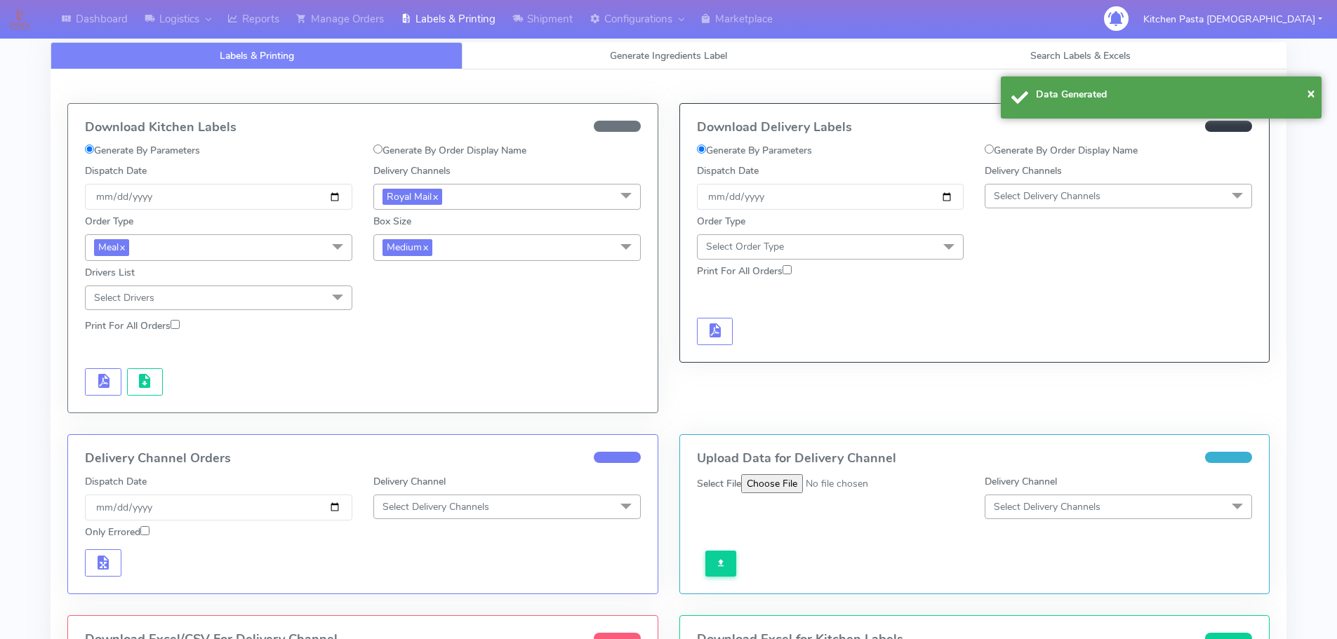
click at [121, 392] on div at bounding box center [218, 381] width 288 height 27
click at [142, 386] on span "button" at bounding box center [144, 384] width 17 height 13
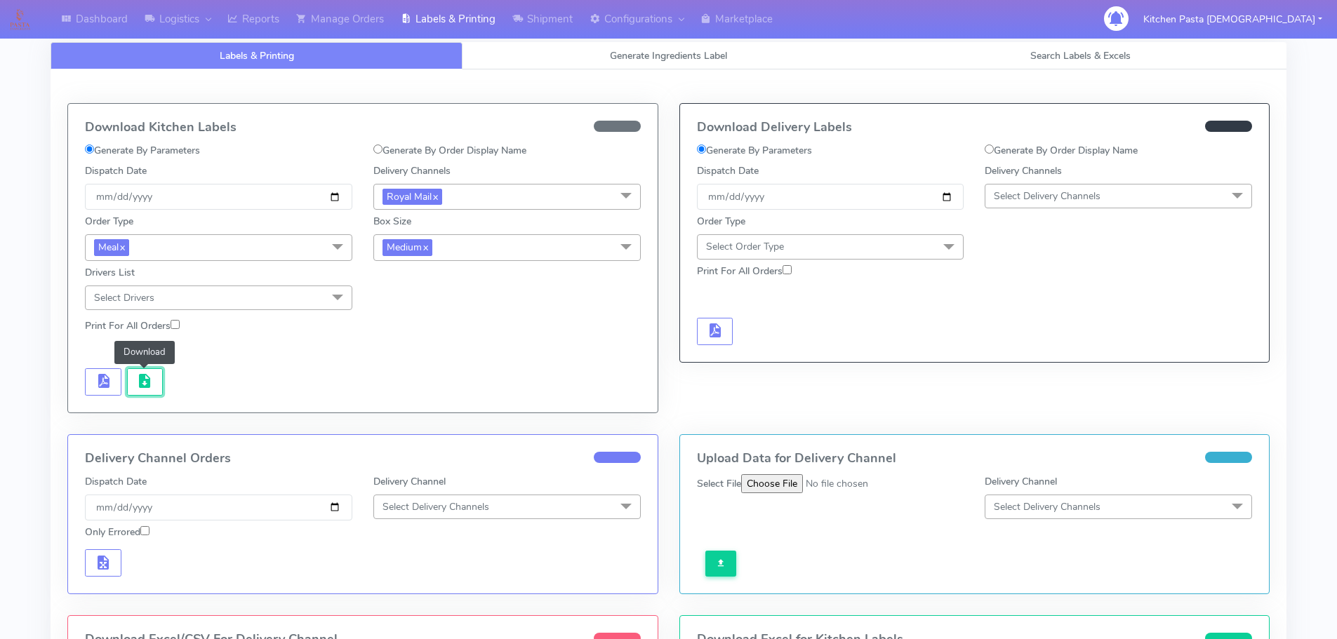
scroll to position [140, 0]
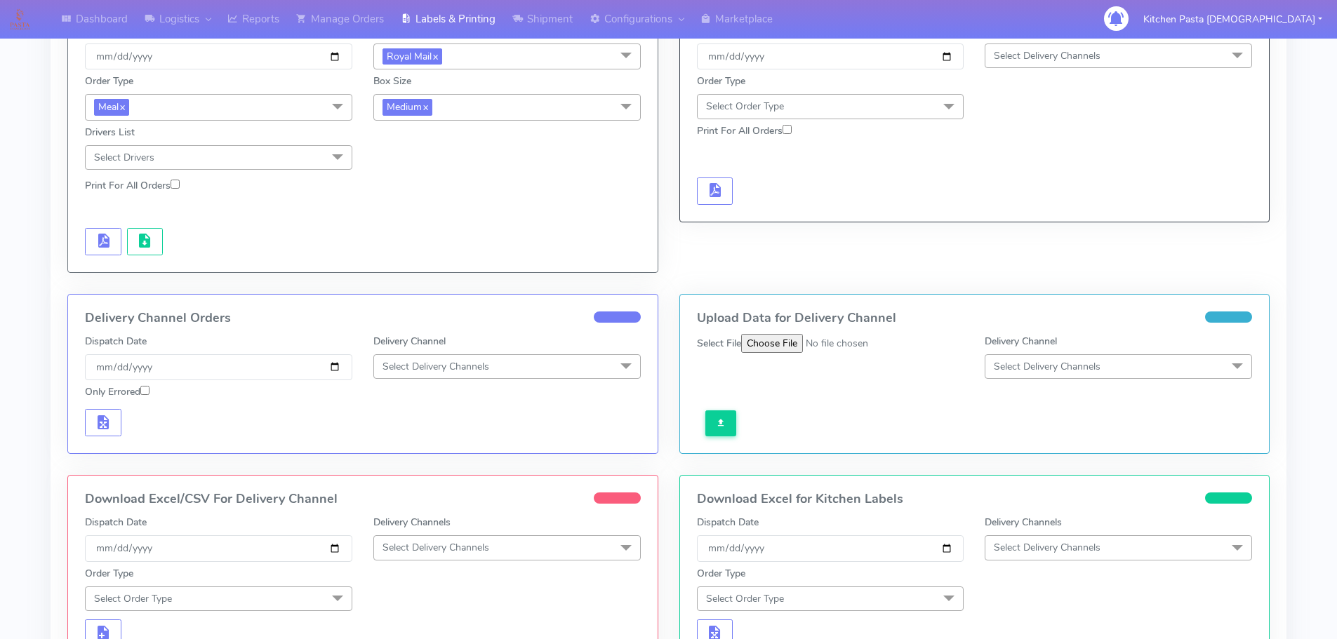
click at [495, 547] on span "Select Delivery Channels" at bounding box center [506, 547] width 267 height 25
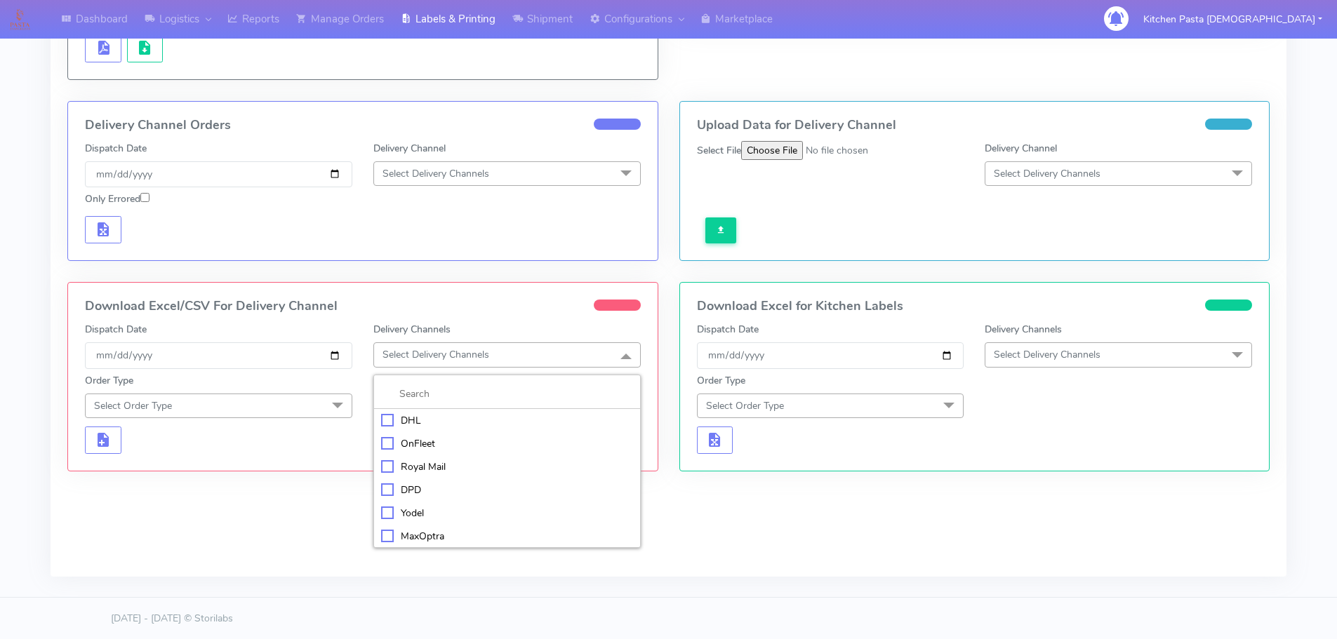
scroll to position [334, 0]
click at [413, 466] on div "Royal Mail" at bounding box center [507, 466] width 252 height 15
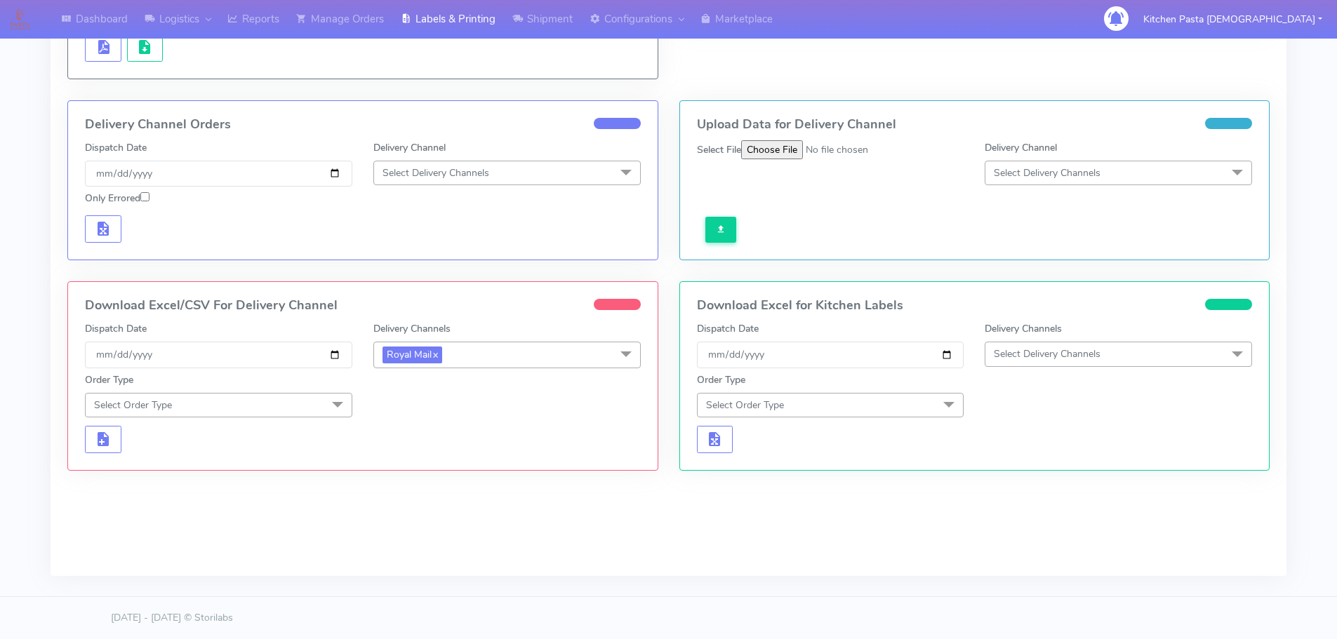
click at [319, 401] on span "Select Order Type" at bounding box center [218, 405] width 267 height 25
click at [132, 465] on div "Meal" at bounding box center [219, 470] width 252 height 15
click at [414, 404] on span "Select Box Size" at bounding box center [415, 405] width 67 height 13
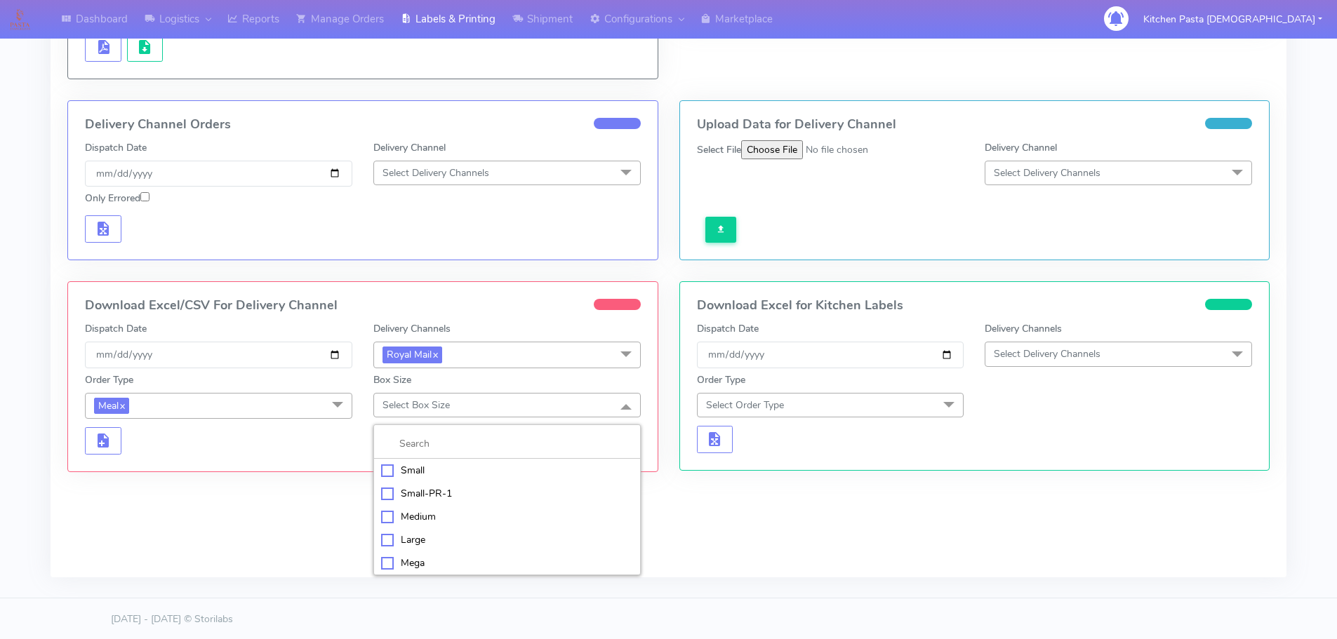
click at [429, 515] on div "Medium" at bounding box center [507, 516] width 252 height 15
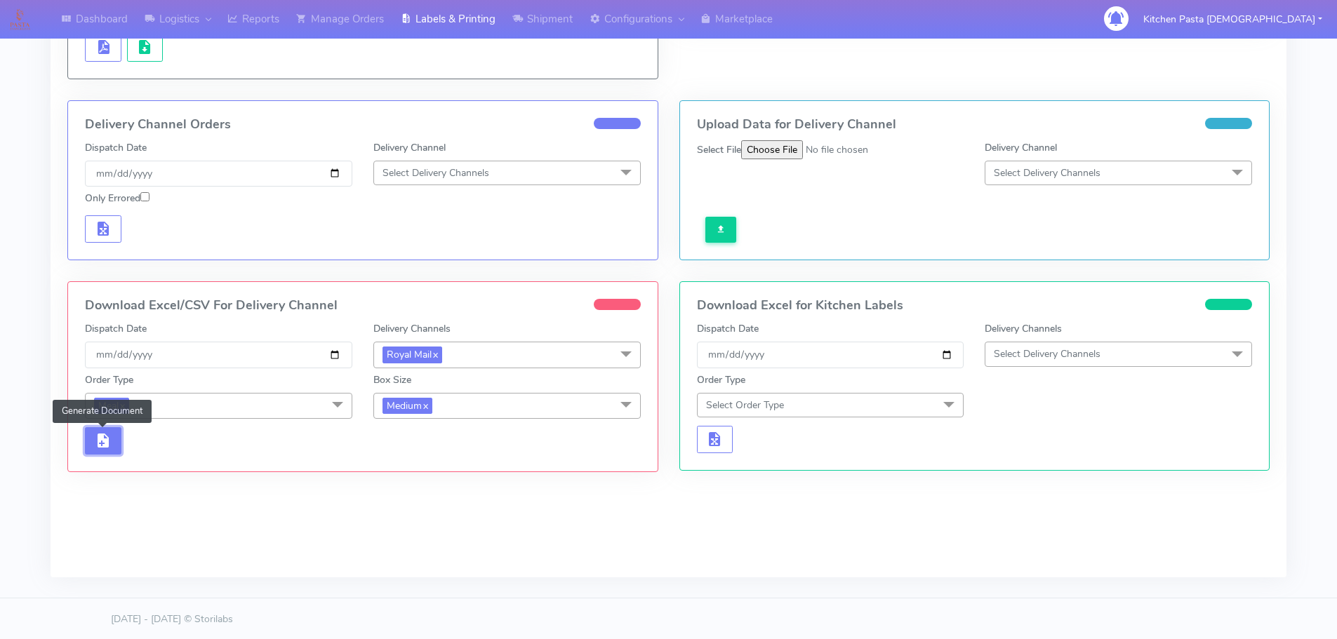
click at [98, 445] on span "button" at bounding box center [103, 443] width 17 height 13
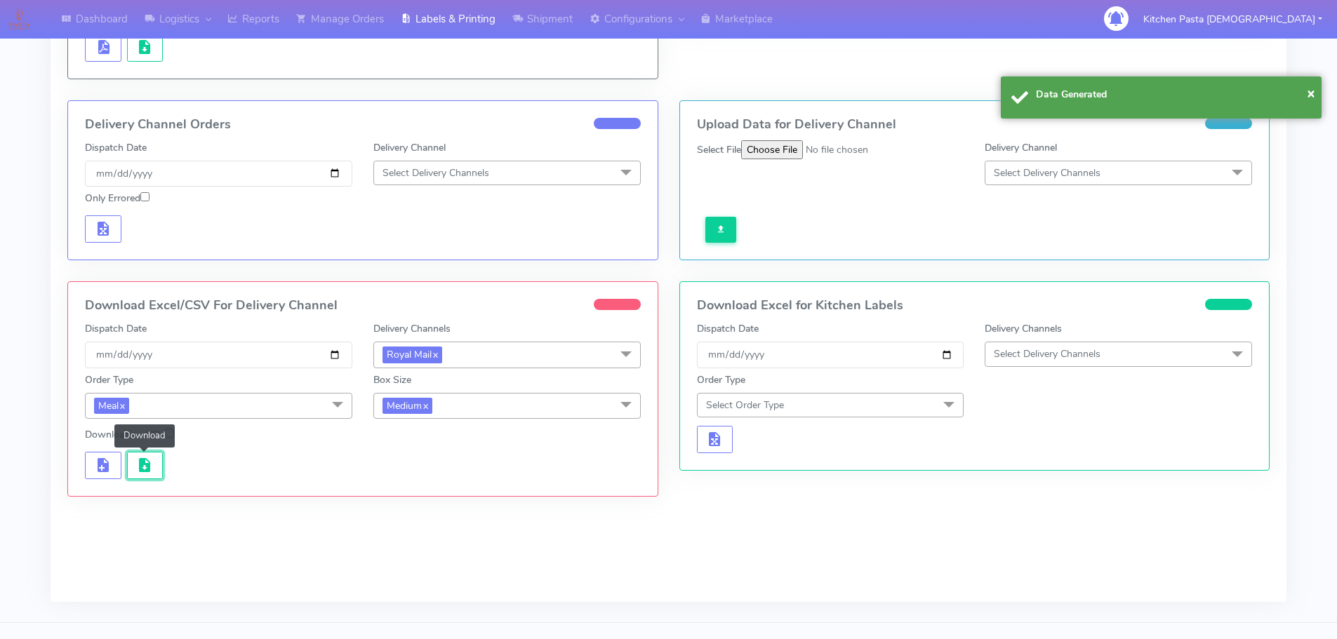
click at [142, 462] on span "button" at bounding box center [144, 468] width 17 height 13
